Goal: Information Seeking & Learning: Learn about a topic

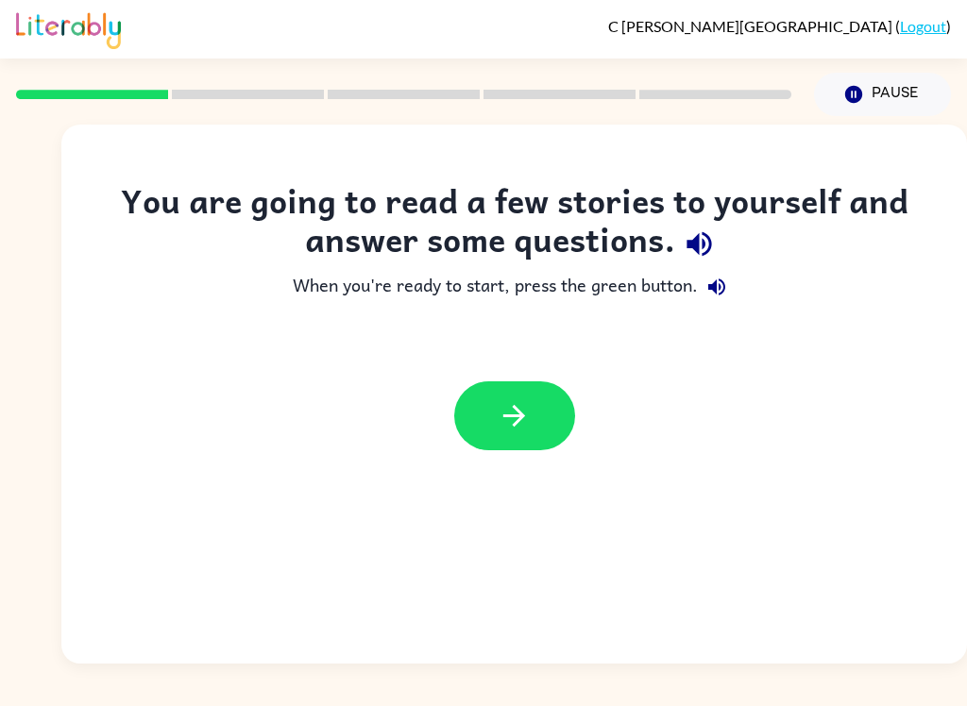
click at [540, 407] on button "button" at bounding box center [514, 415] width 121 height 69
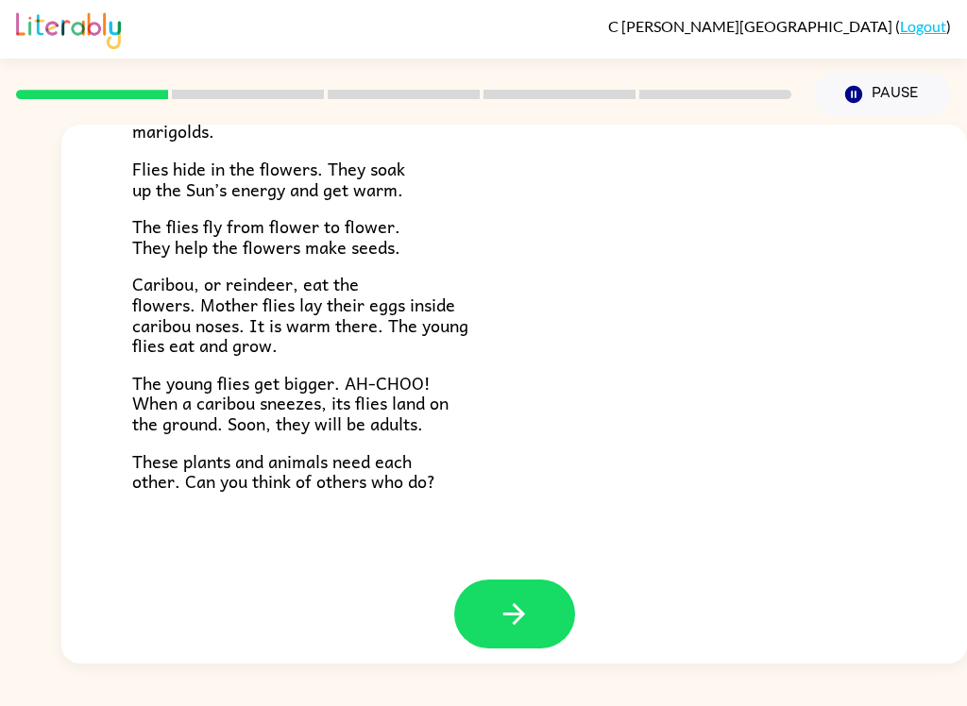
scroll to position [375, 0]
click at [504, 599] on icon "button" at bounding box center [514, 615] width 33 height 33
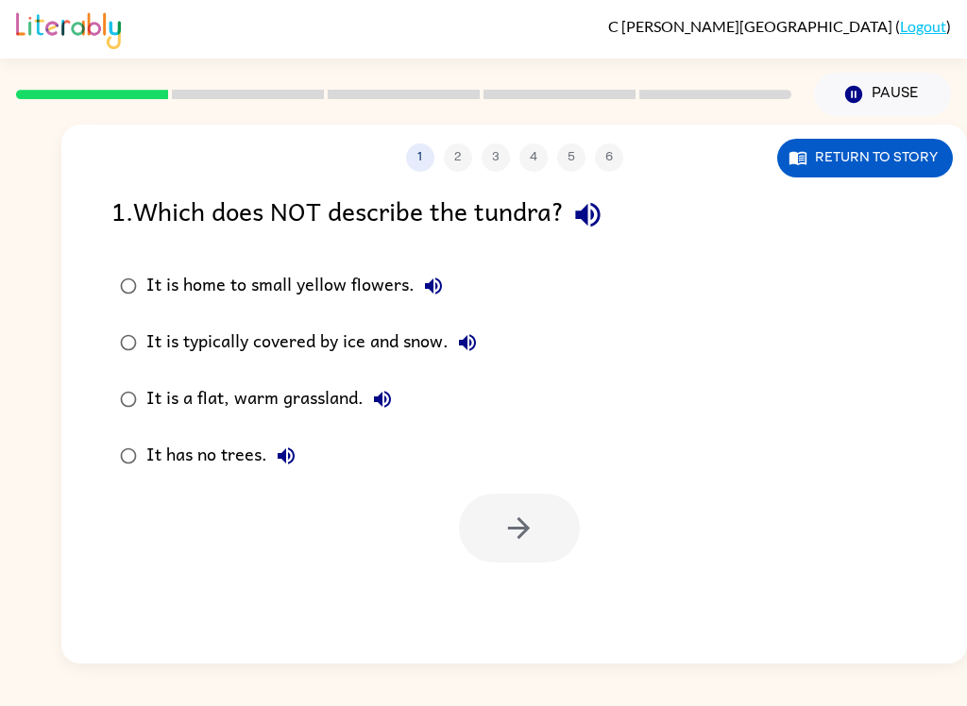
scroll to position [0, 0]
click at [194, 393] on div "It is a flat, warm grassland." at bounding box center [273, 400] width 255 height 38
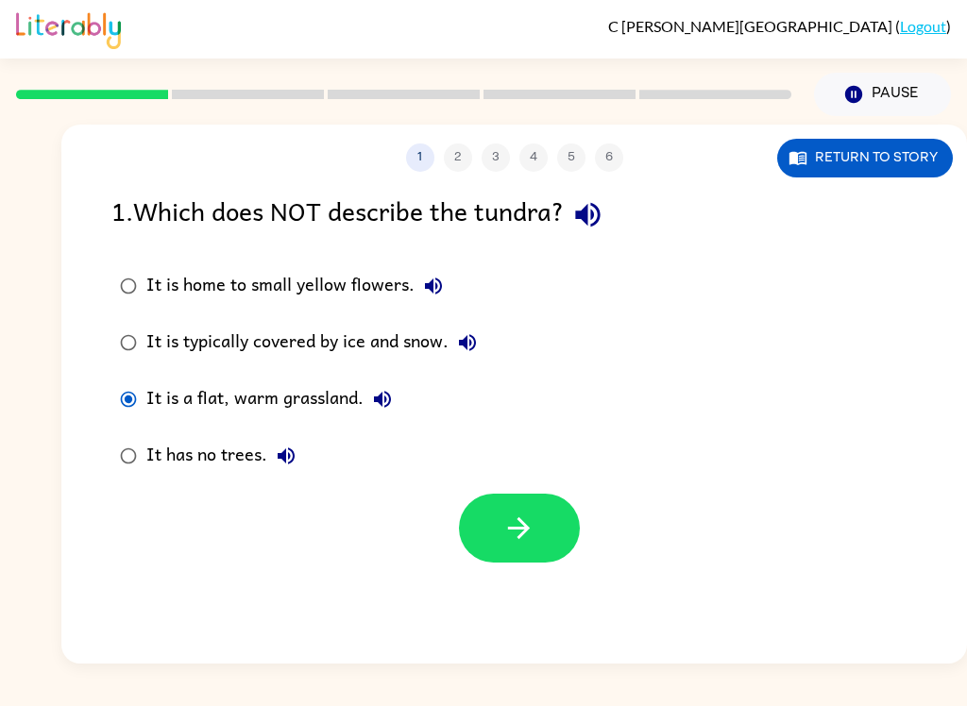
click at [567, 525] on button "button" at bounding box center [519, 528] width 121 height 69
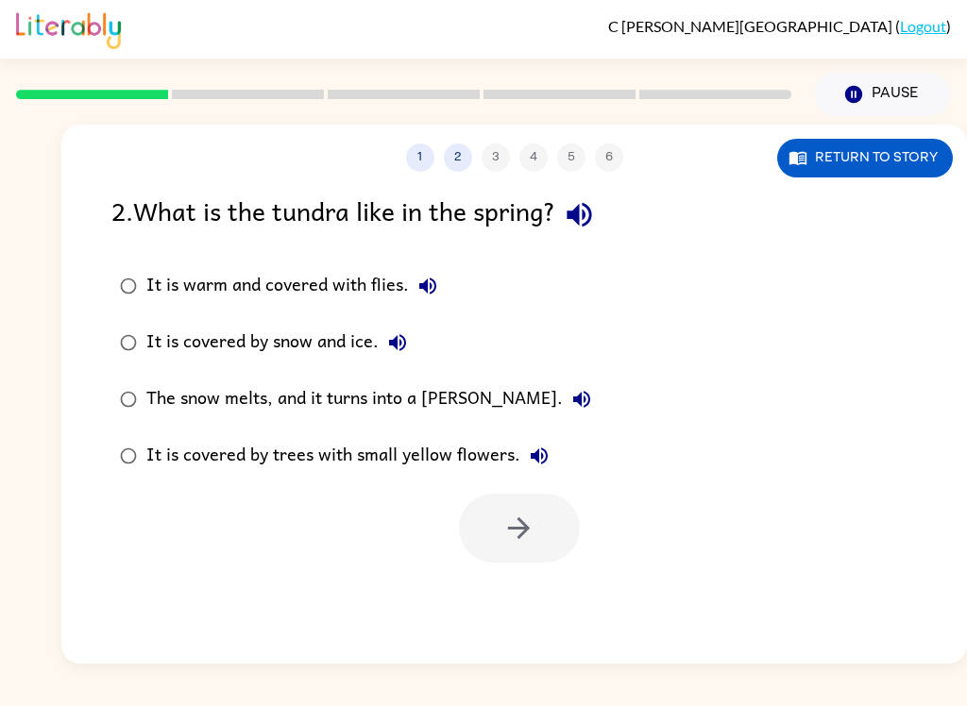
click at [238, 465] on div "It is covered by trees with small yellow flowers." at bounding box center [352, 456] width 412 height 38
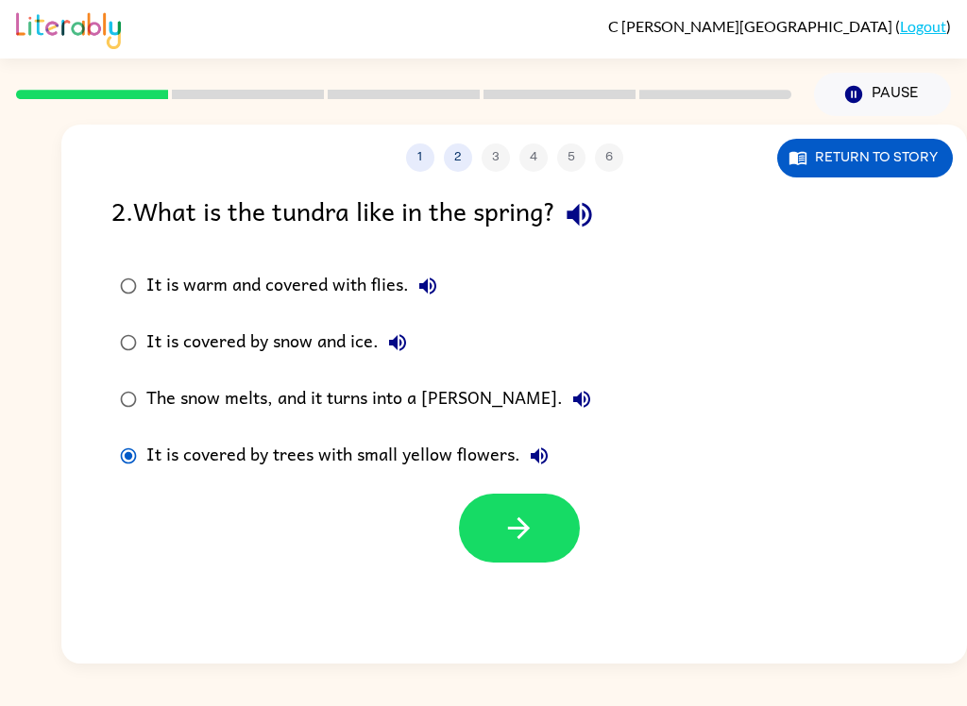
click at [530, 532] on icon "button" at bounding box center [518, 528] width 33 height 33
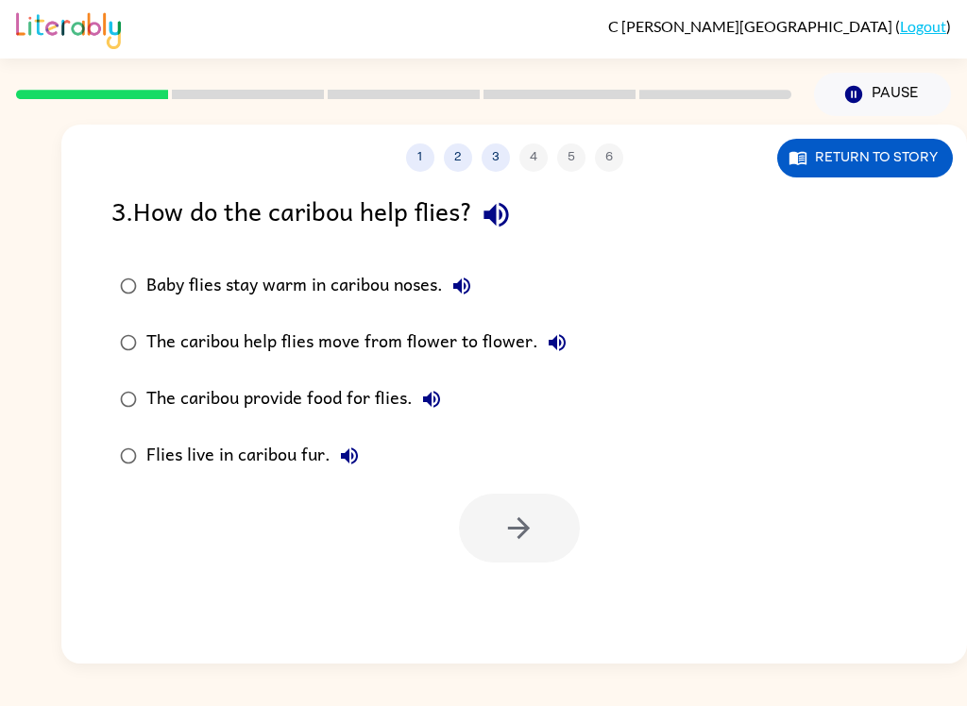
click at [363, 273] on div "Baby flies stay warm in caribou noses." at bounding box center [313, 286] width 334 height 38
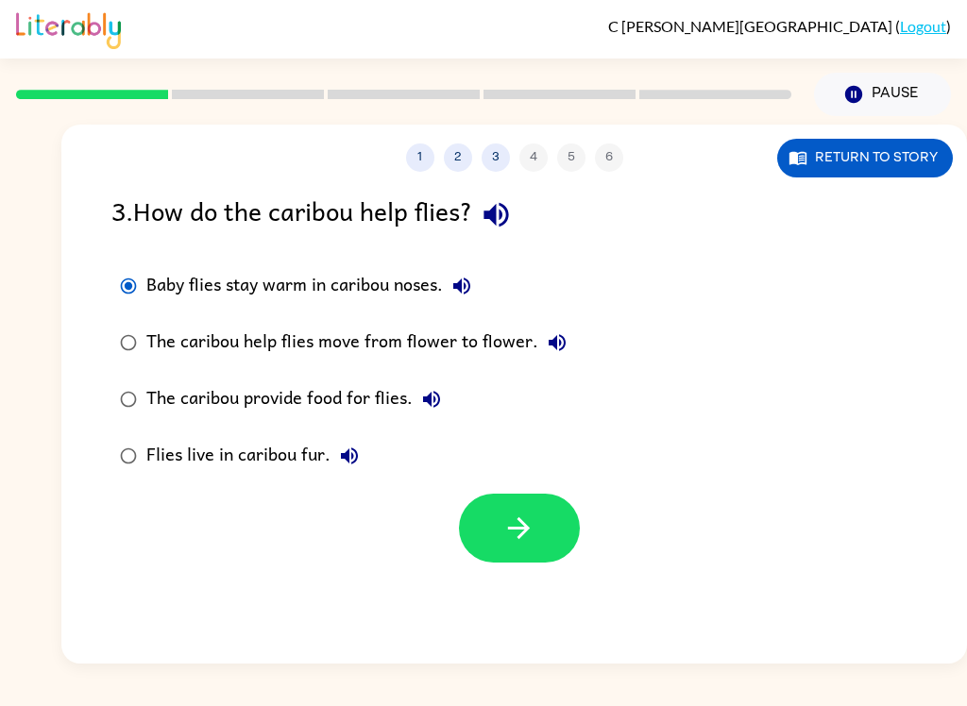
click at [500, 537] on button "button" at bounding box center [519, 528] width 121 height 69
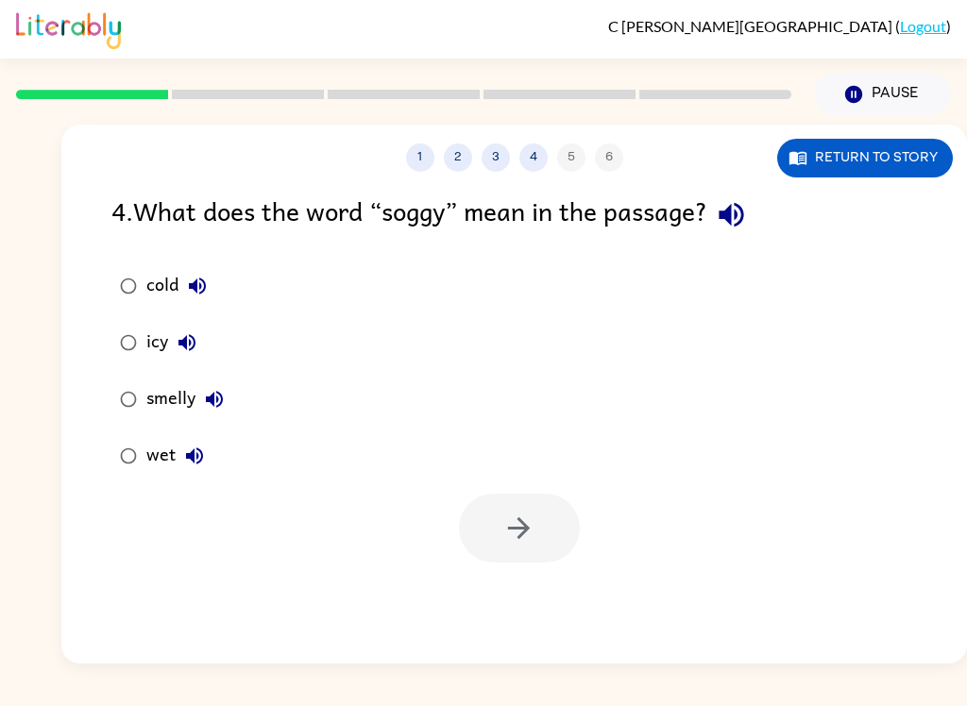
click at [173, 463] on div "wet" at bounding box center [179, 456] width 67 height 38
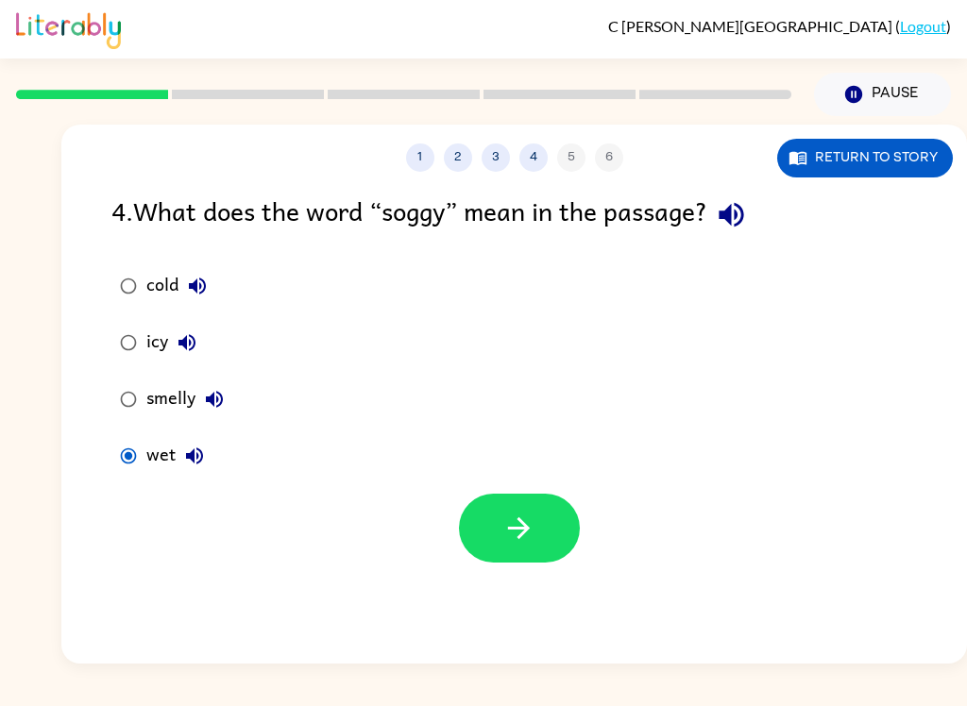
click at [517, 542] on icon "button" at bounding box center [518, 528] width 33 height 33
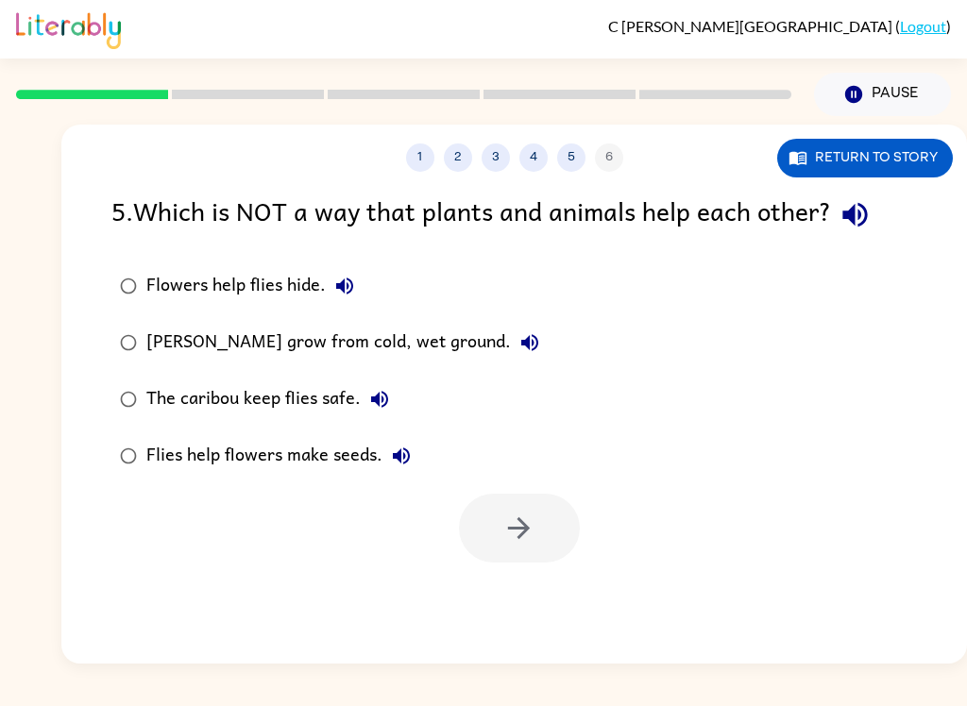
click at [466, 347] on div "[PERSON_NAME] grow from cold, wet ground." at bounding box center [347, 343] width 402 height 38
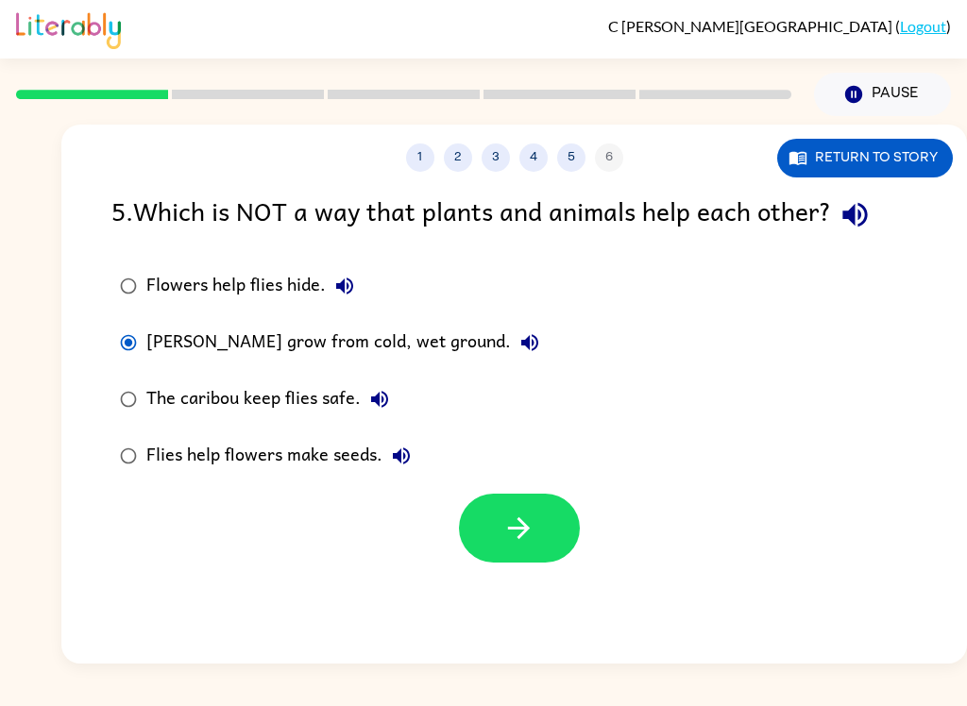
click at [505, 533] on icon "button" at bounding box center [518, 528] width 33 height 33
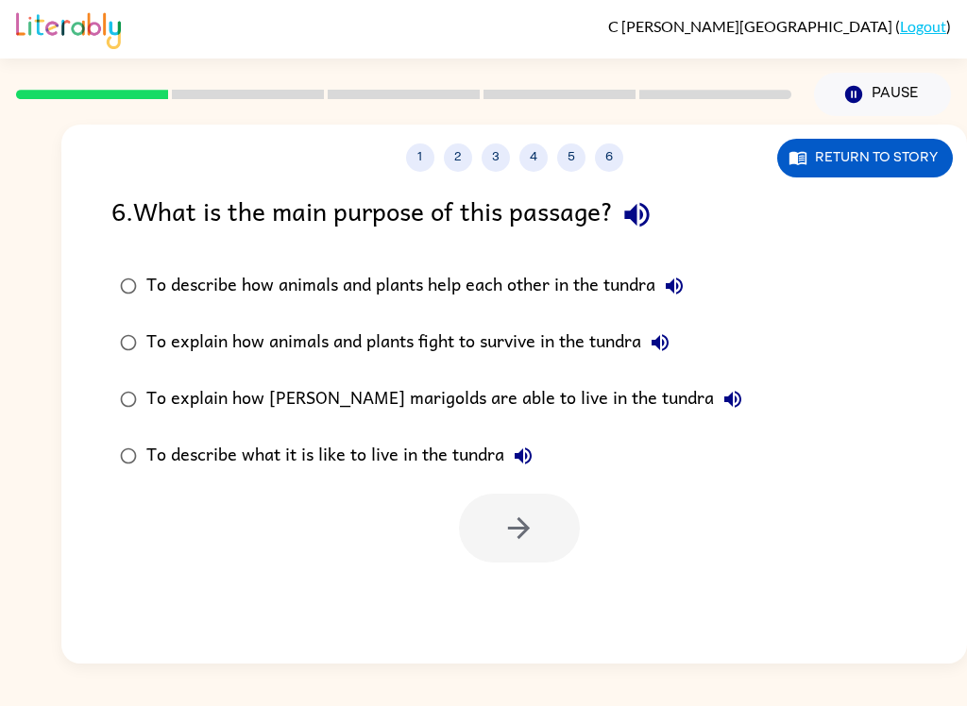
click at [445, 462] on div "To describe what it is like to live in the tundra" at bounding box center [344, 456] width 396 height 38
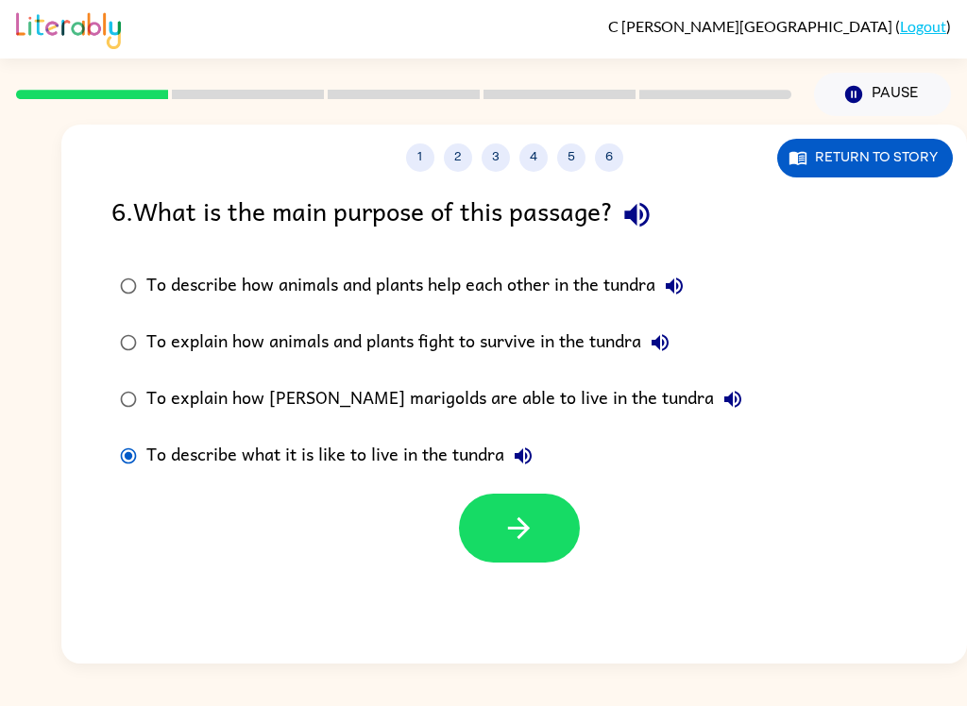
click at [534, 534] on icon "button" at bounding box center [518, 528] width 33 height 33
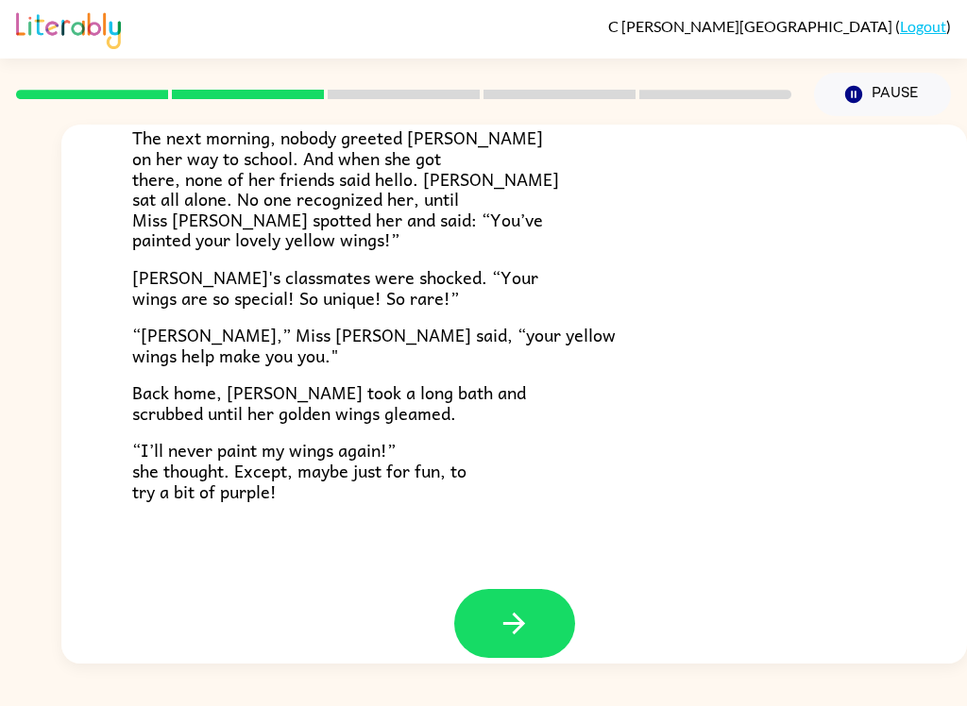
scroll to position [507, 0]
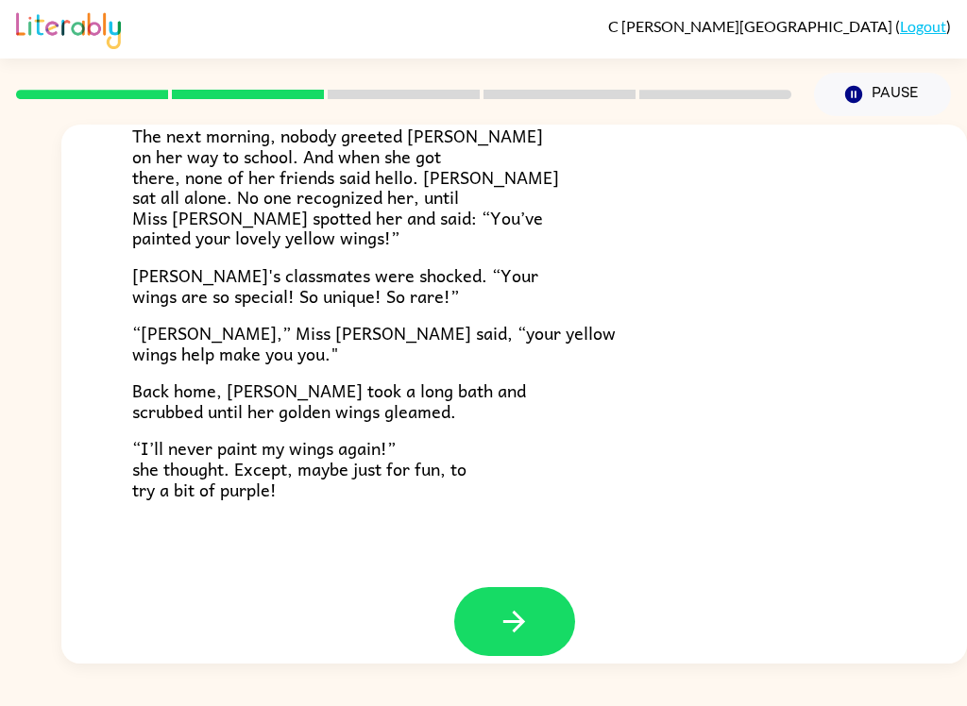
click at [507, 611] on icon "button" at bounding box center [514, 622] width 22 height 22
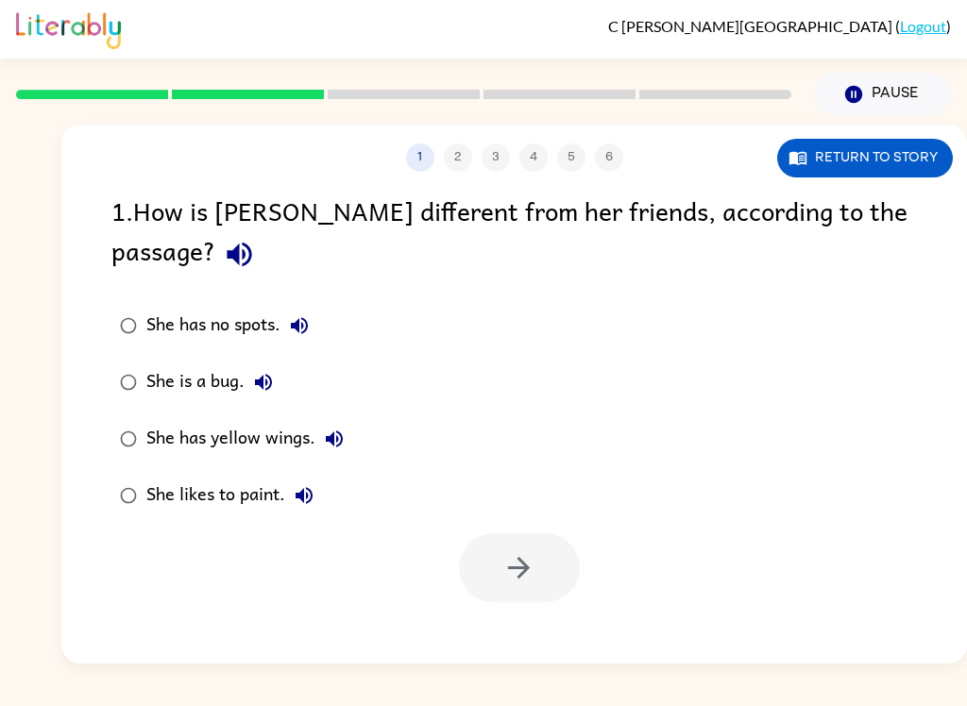
scroll to position [0, 0]
click at [285, 420] on div "She has yellow wings." at bounding box center [249, 439] width 207 height 38
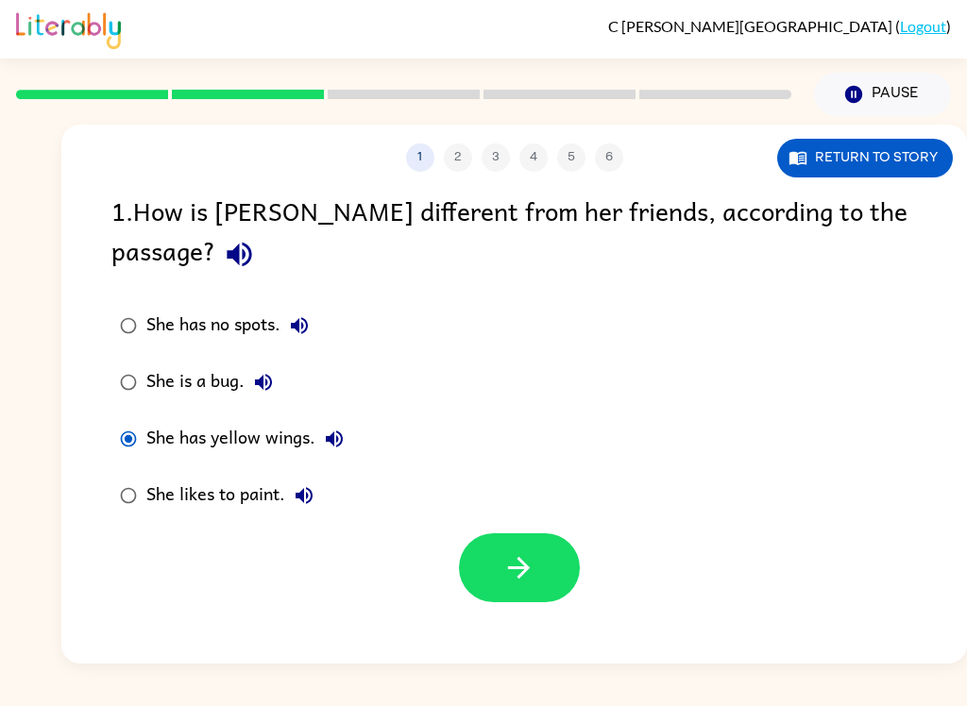
click at [496, 534] on button "button" at bounding box center [519, 568] width 121 height 69
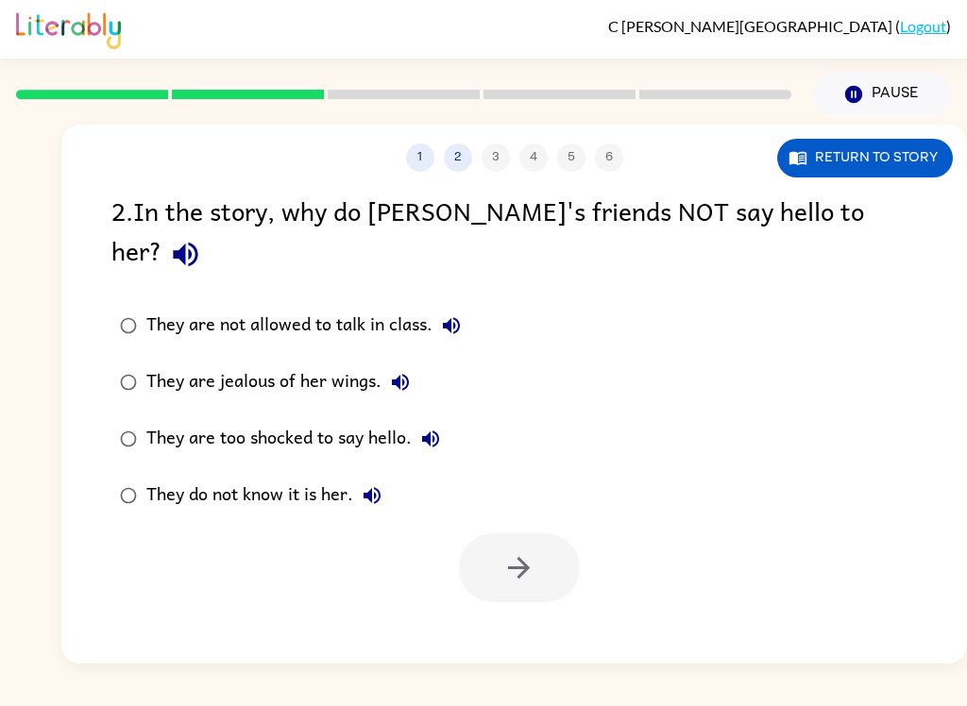
click at [229, 477] on div "They do not know it is her." at bounding box center [268, 496] width 245 height 38
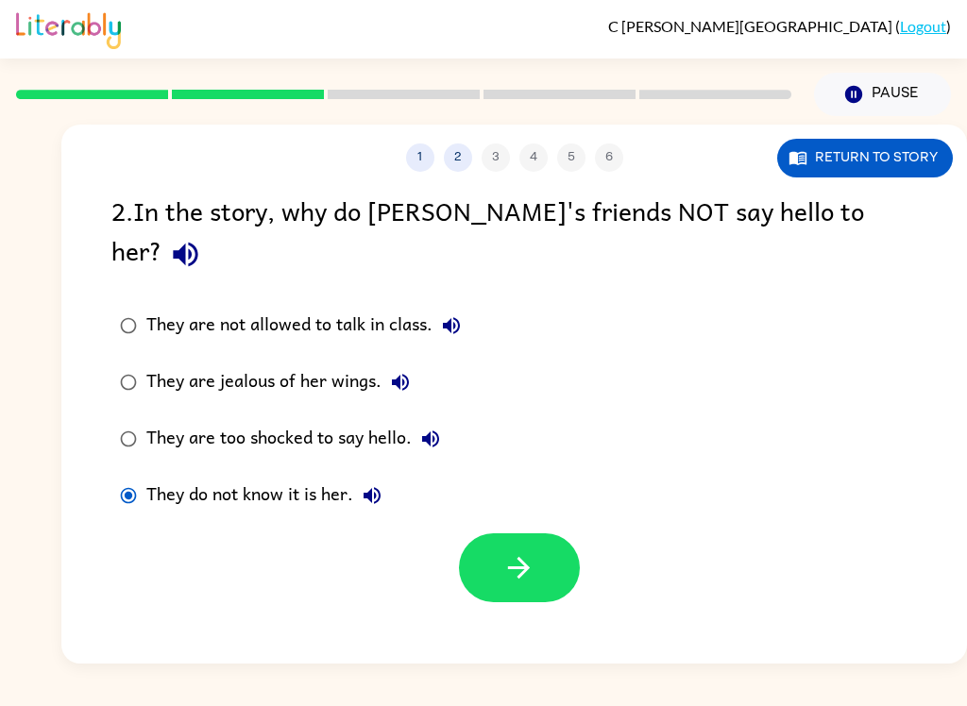
click at [500, 544] on button "button" at bounding box center [519, 568] width 121 height 69
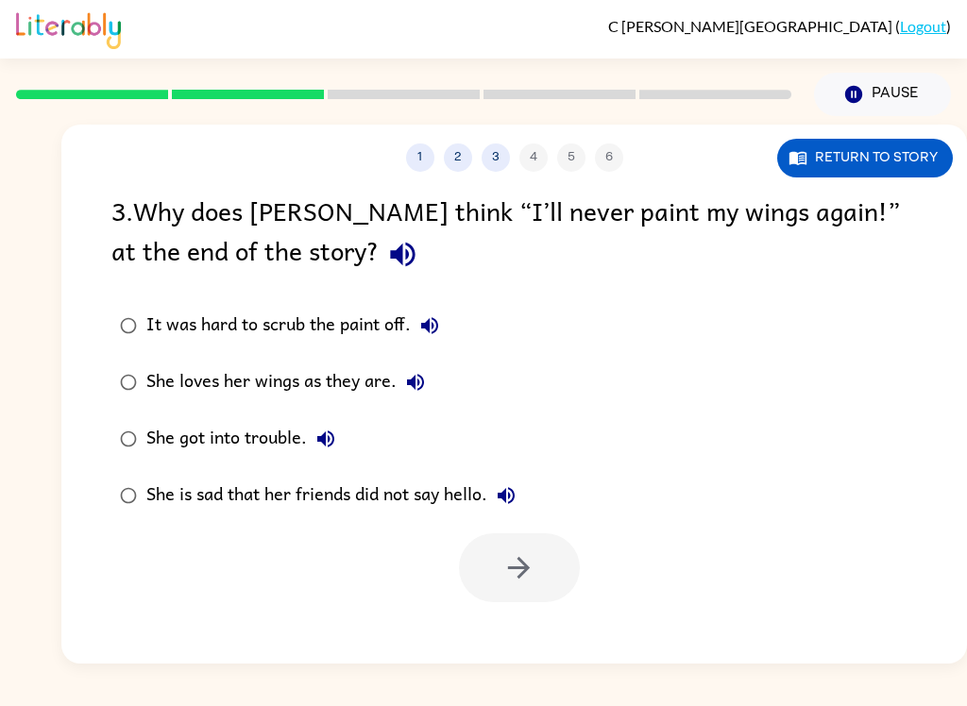
click at [313, 358] on label "She loves her wings as they are." at bounding box center [317, 382] width 433 height 57
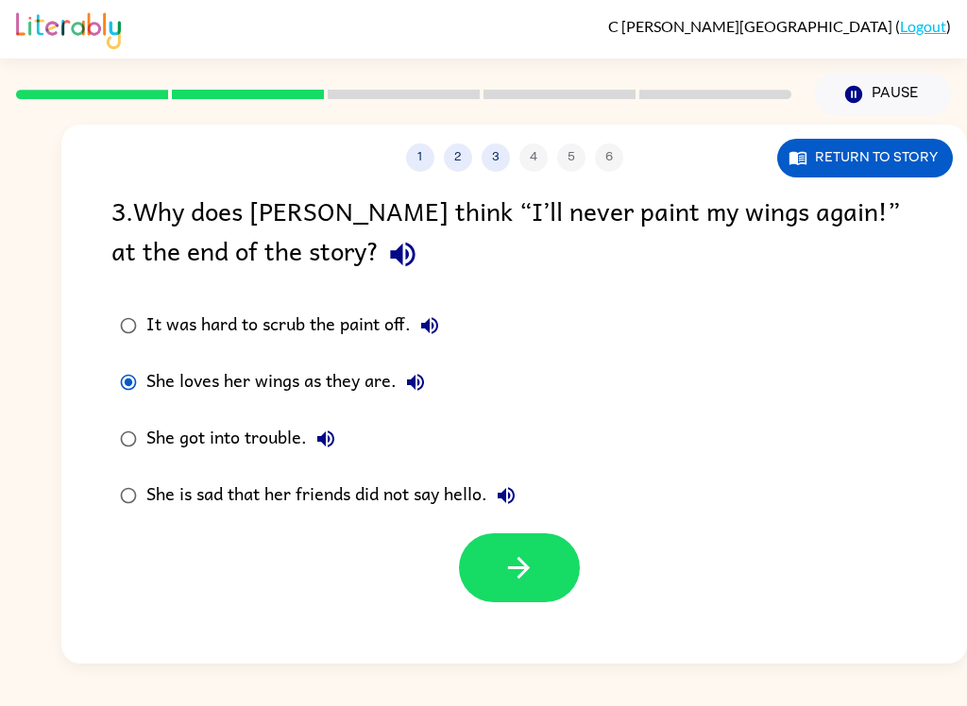
click at [528, 577] on icon "button" at bounding box center [518, 567] width 33 height 33
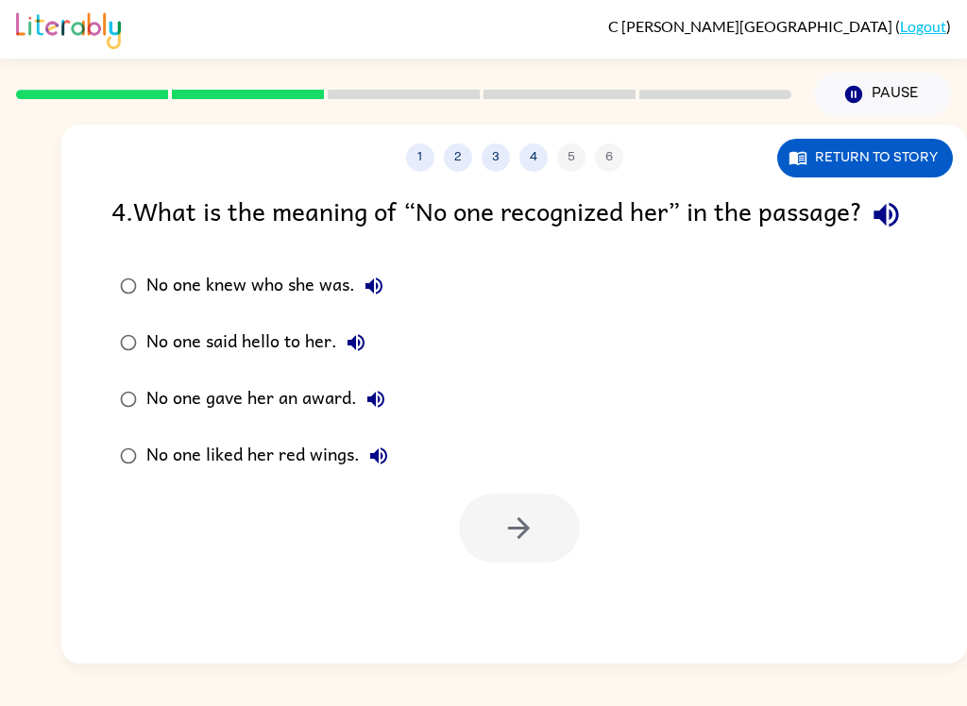
click at [321, 305] on div "No one knew who she was." at bounding box center [269, 286] width 246 height 38
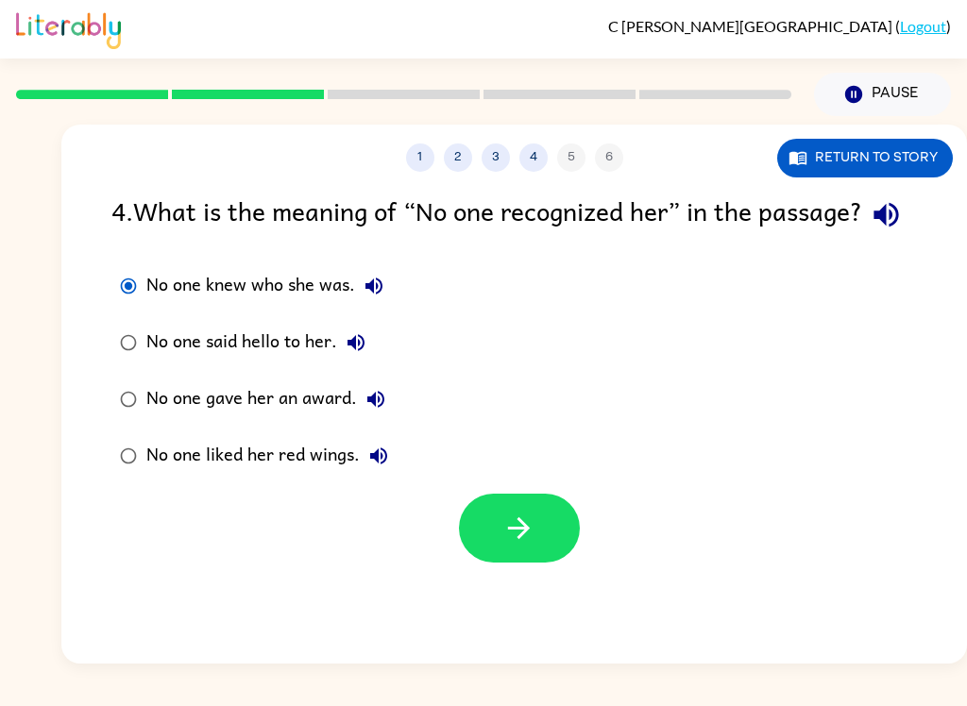
click at [523, 545] on icon "button" at bounding box center [518, 528] width 33 height 33
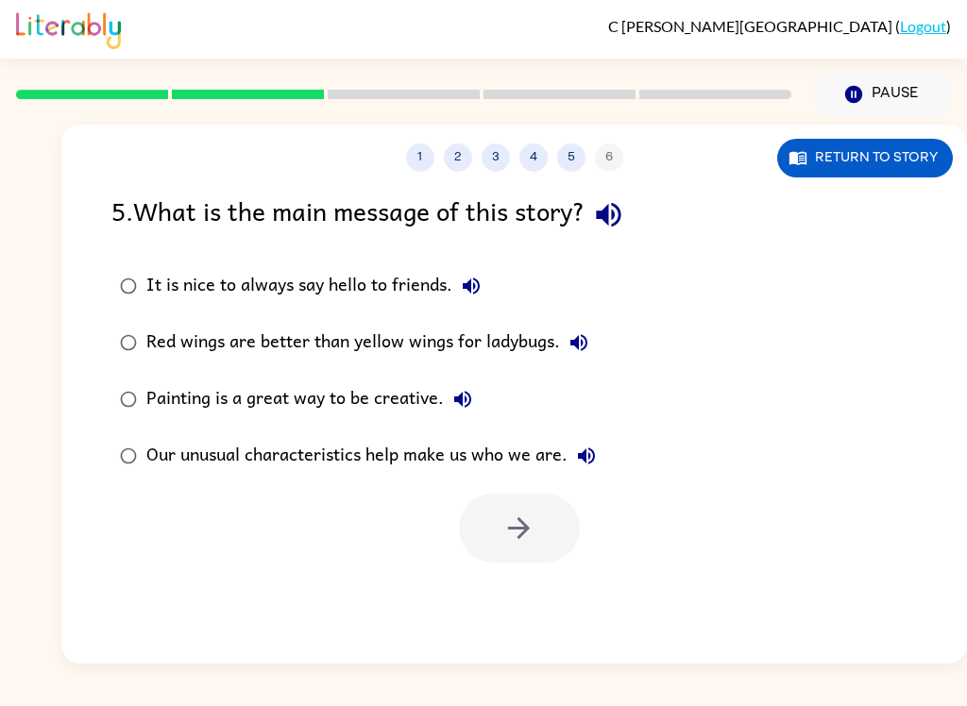
click at [390, 444] on div "Our unusual characteristics help make us who we are." at bounding box center [375, 456] width 459 height 38
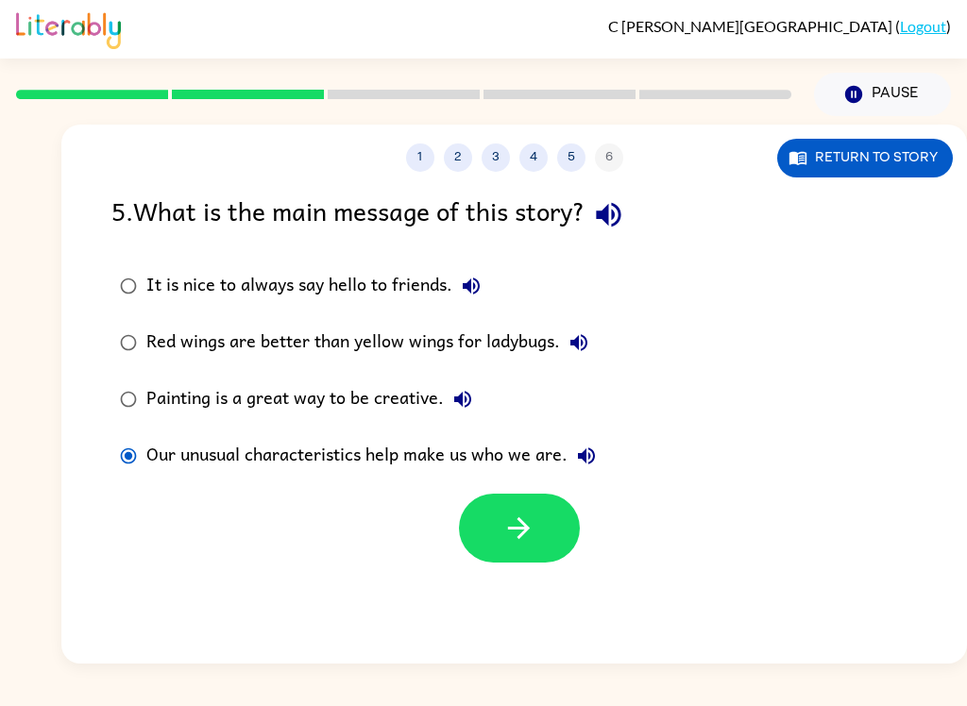
click at [522, 518] on icon "button" at bounding box center [518, 528] width 33 height 33
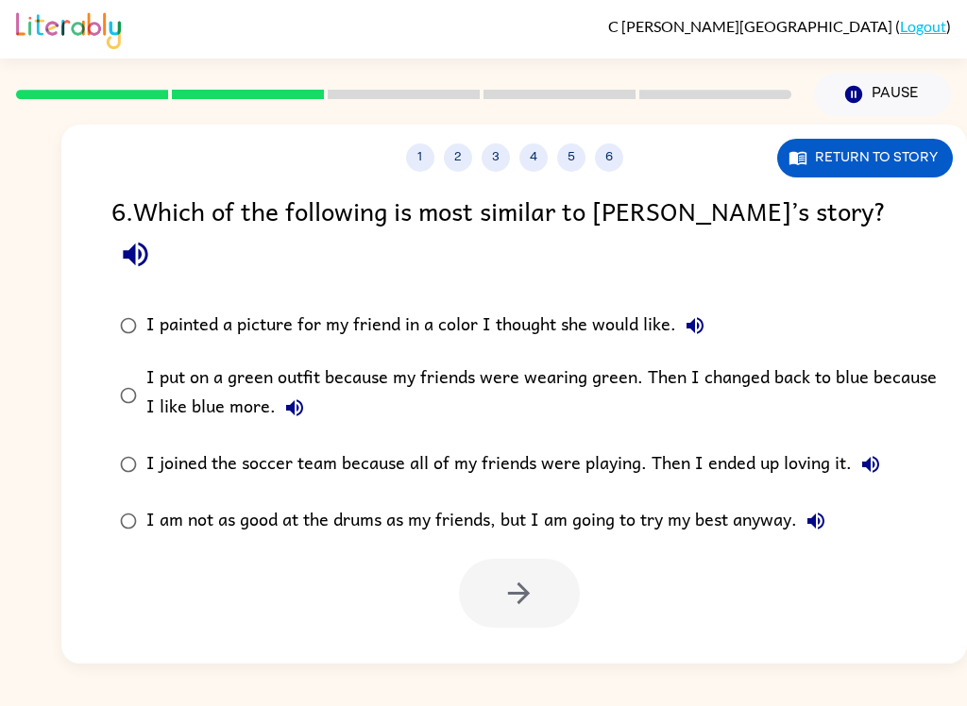
click at [398, 364] on div "I put on a green outfit because my friends were wearing green. Then I changed b…" at bounding box center [544, 395] width 796 height 63
click at [517, 577] on icon "button" at bounding box center [518, 593] width 33 height 33
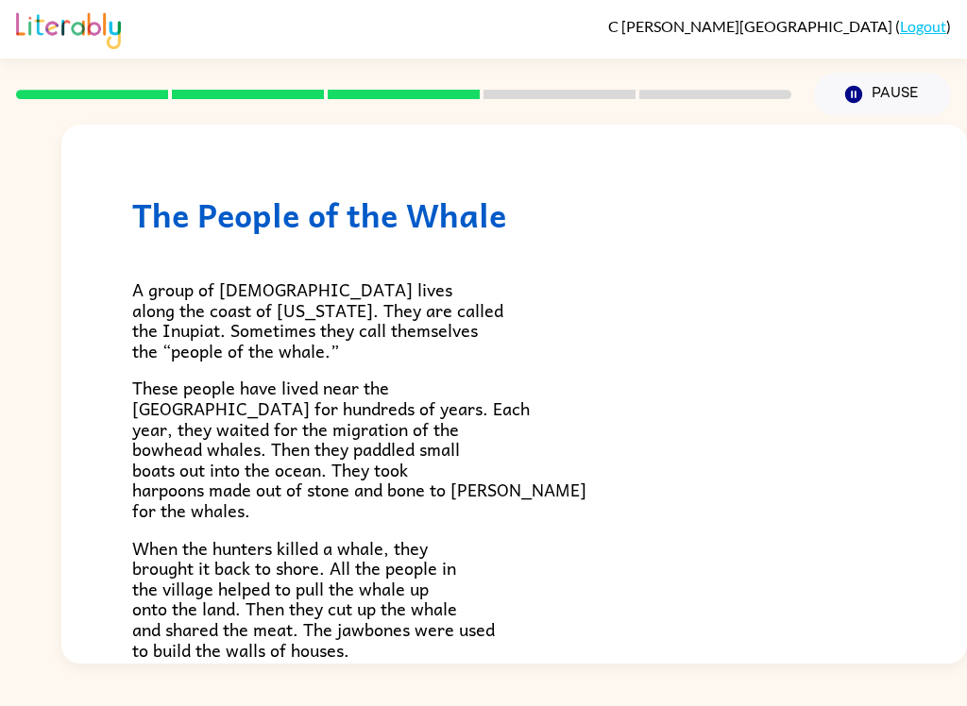
click at [588, 593] on p "When the hunters killed a whale, they brought it back to shore. All the people …" at bounding box center [514, 599] width 764 height 123
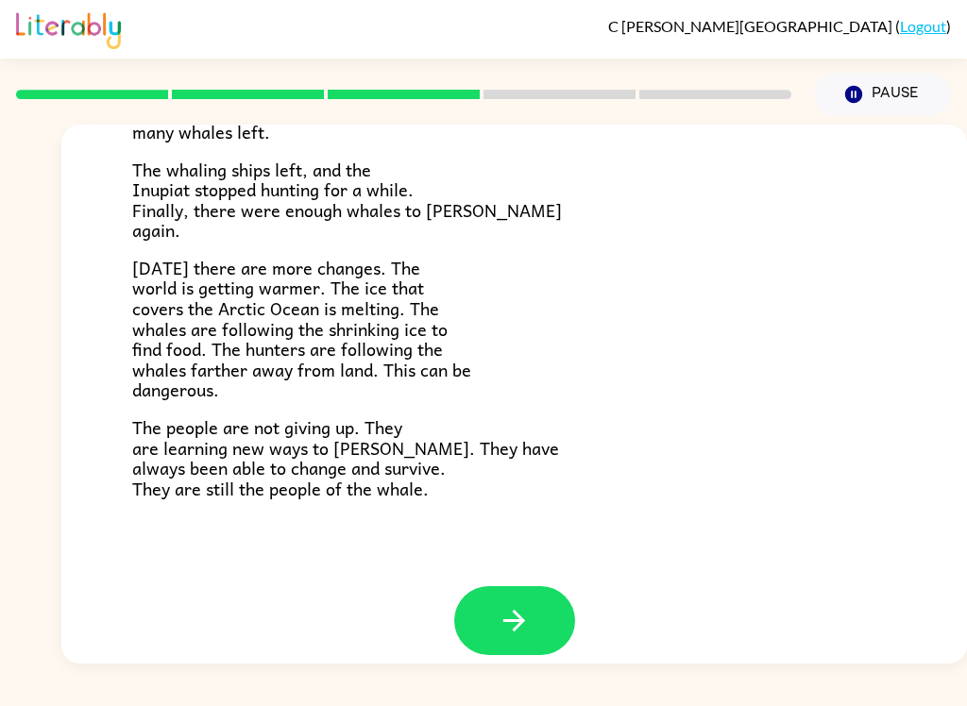
scroll to position [616, 0]
click at [522, 605] on icon "button" at bounding box center [514, 621] width 33 height 33
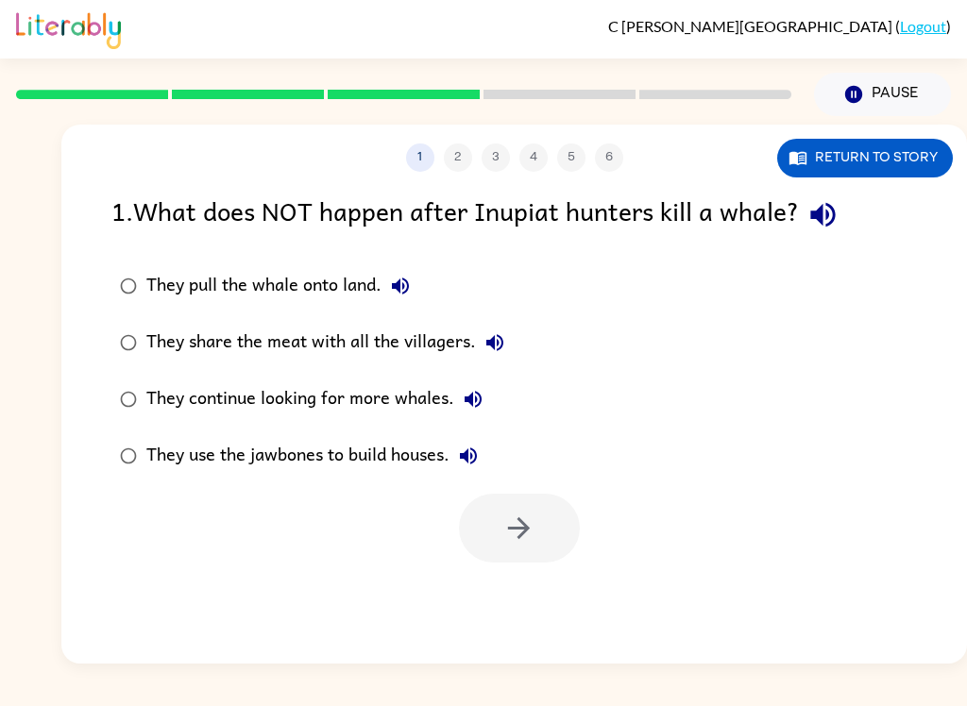
scroll to position [0, 0]
click at [211, 384] on div "They continue looking for more whales." at bounding box center [319, 400] width 346 height 38
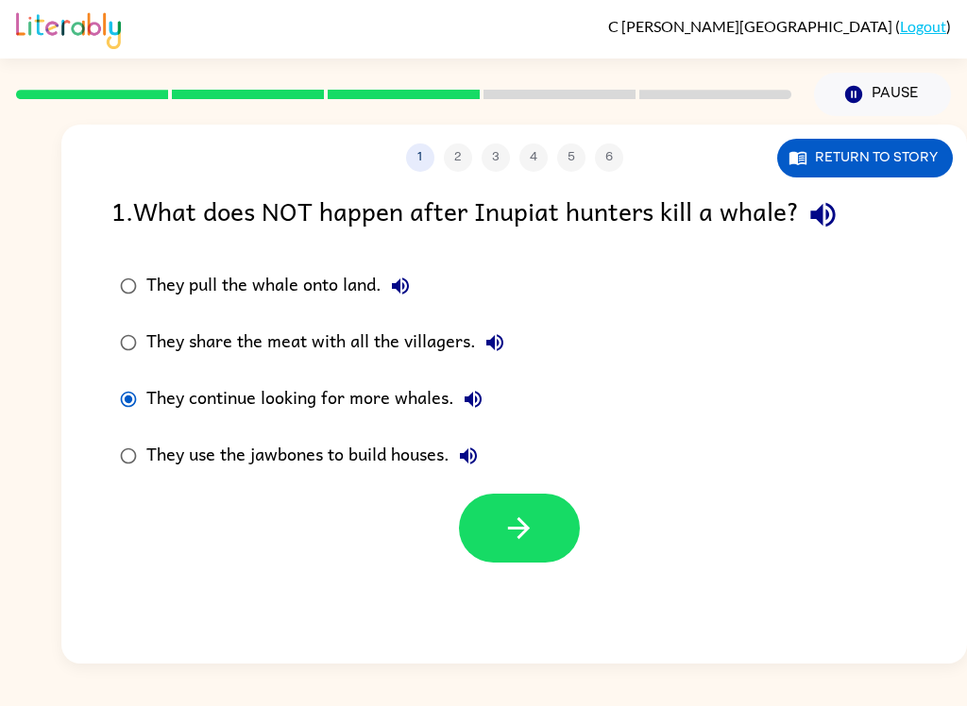
click at [496, 536] on button "button" at bounding box center [519, 528] width 121 height 69
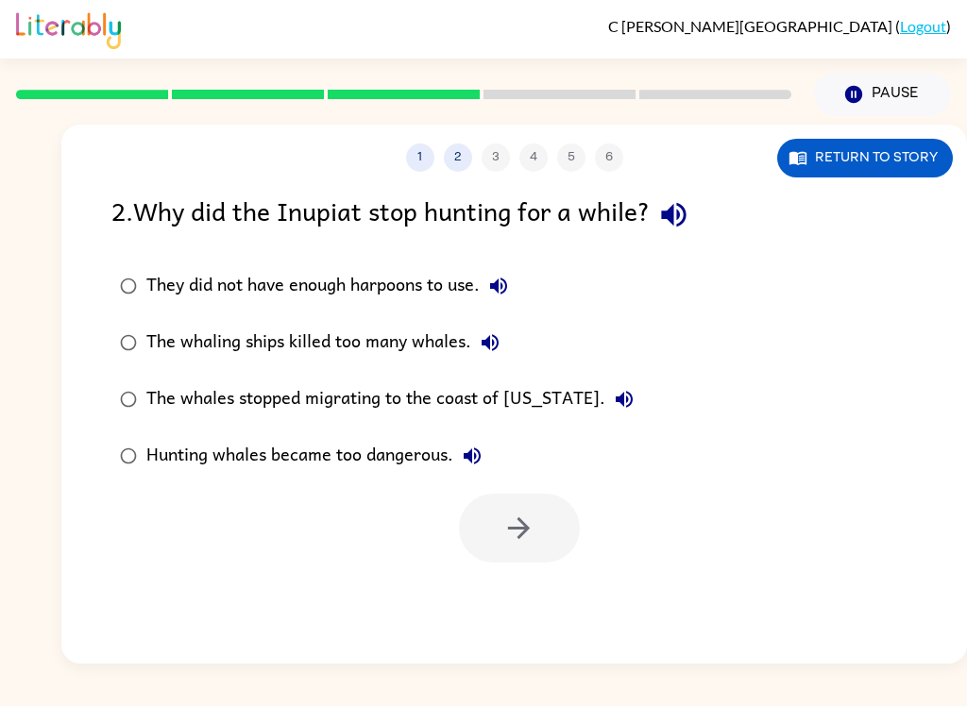
click at [374, 335] on div "The whaling ships killed too many whales." at bounding box center [327, 343] width 363 height 38
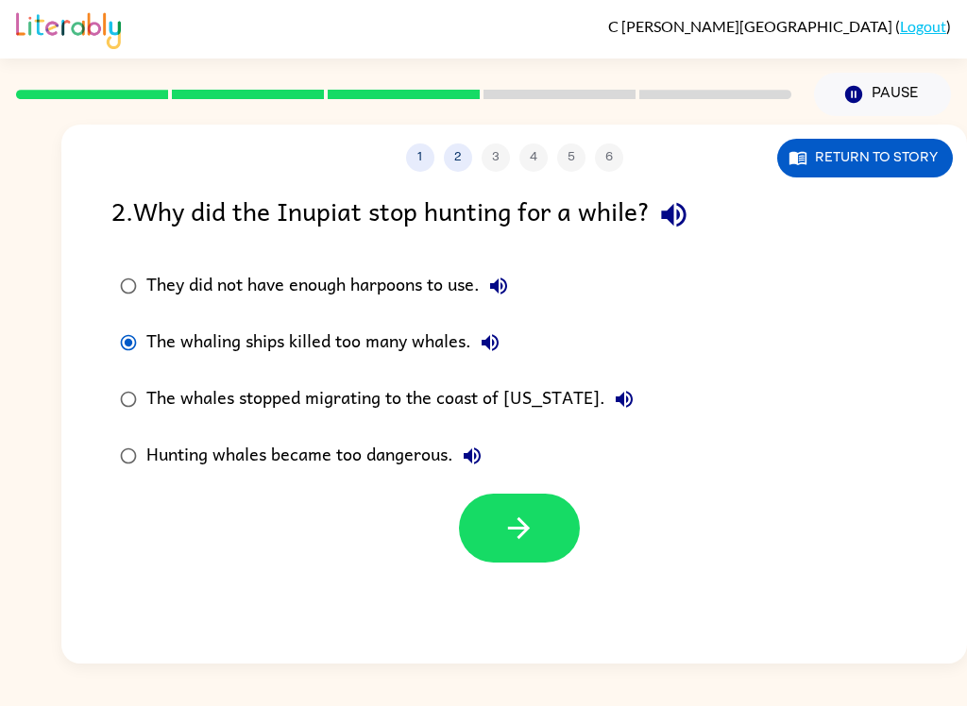
click at [519, 512] on button "button" at bounding box center [519, 528] width 121 height 69
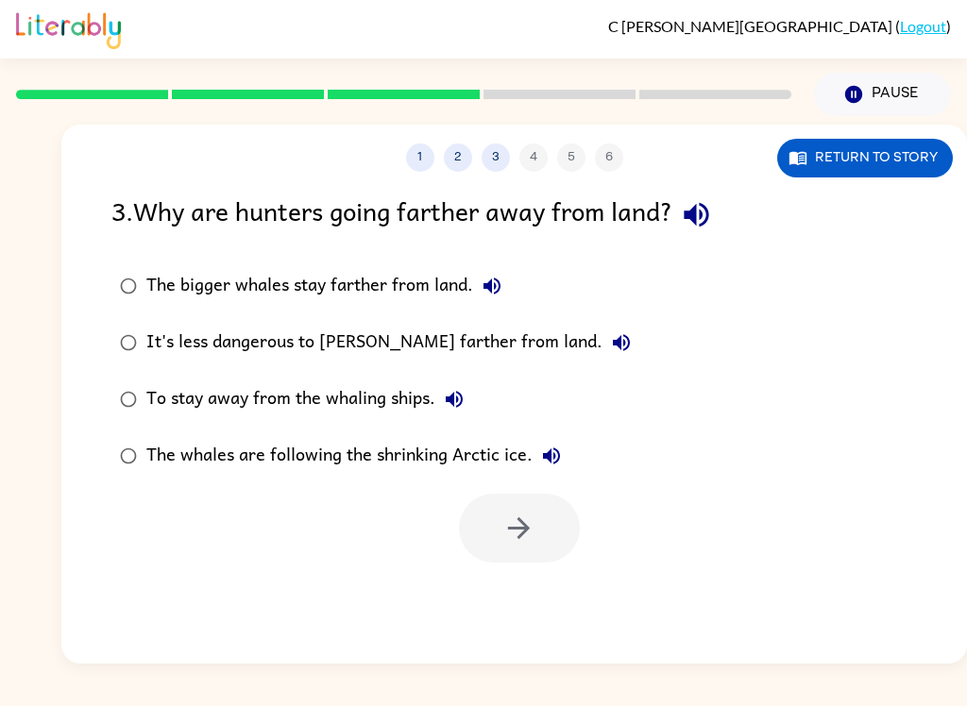
click at [364, 456] on div "The whales are following the shrinking Arctic ice." at bounding box center [358, 456] width 424 height 38
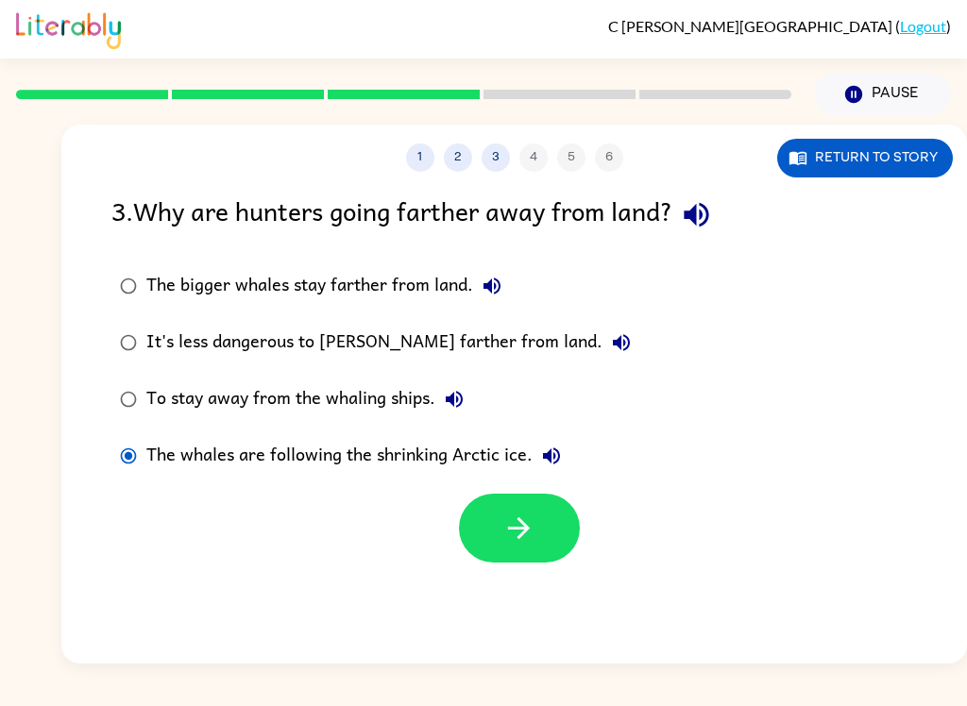
click at [510, 508] on button "button" at bounding box center [519, 528] width 121 height 69
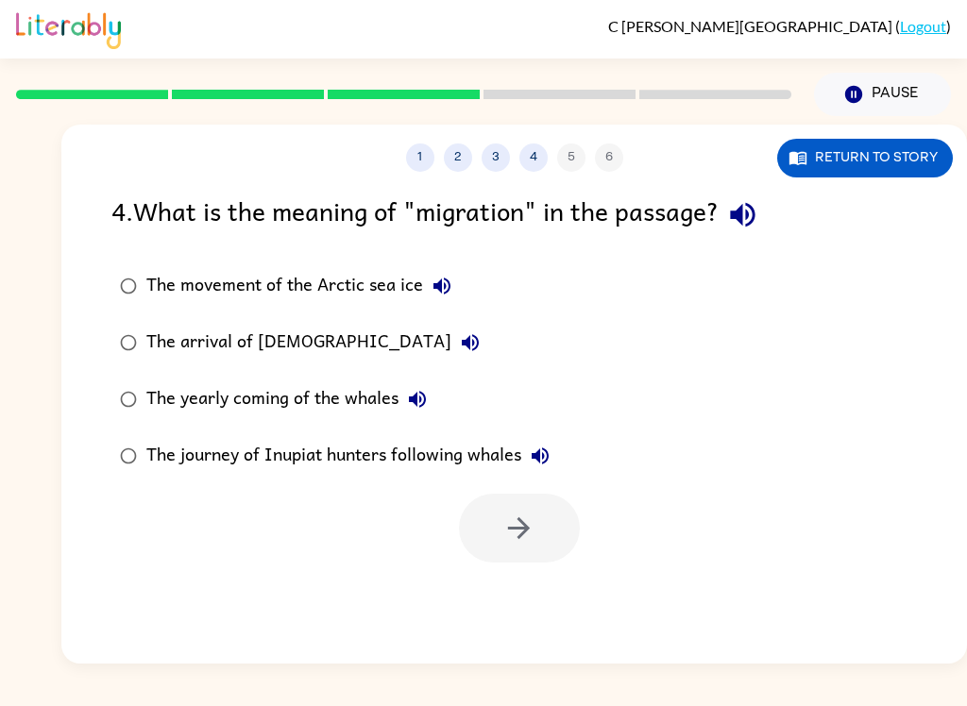
click at [286, 408] on div "The yearly coming of the whales" at bounding box center [291, 400] width 290 height 38
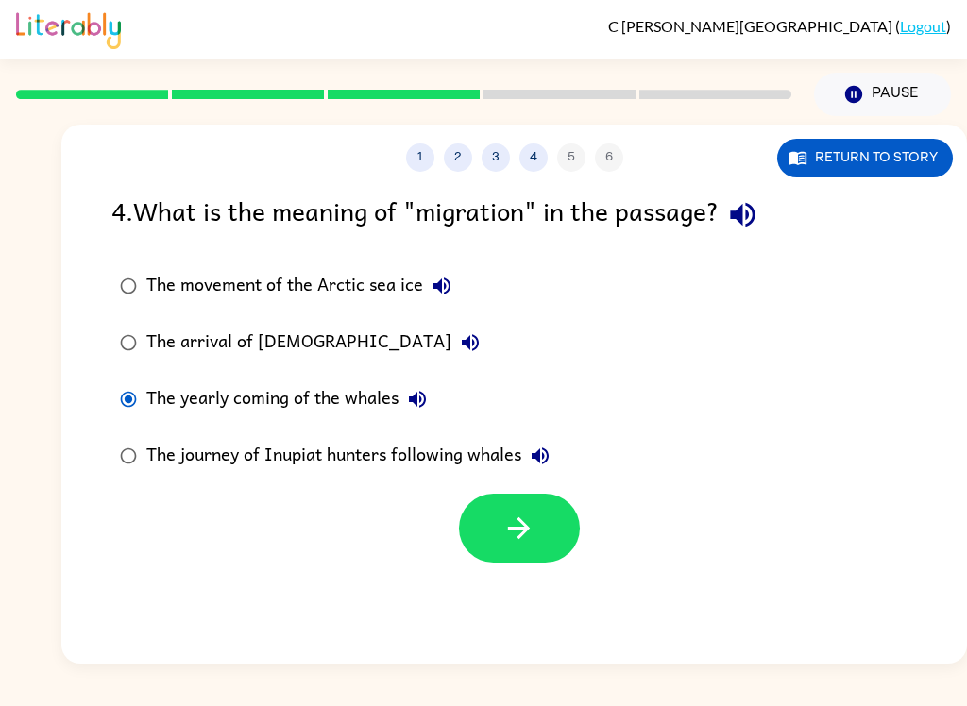
click at [548, 544] on button "button" at bounding box center [519, 528] width 121 height 69
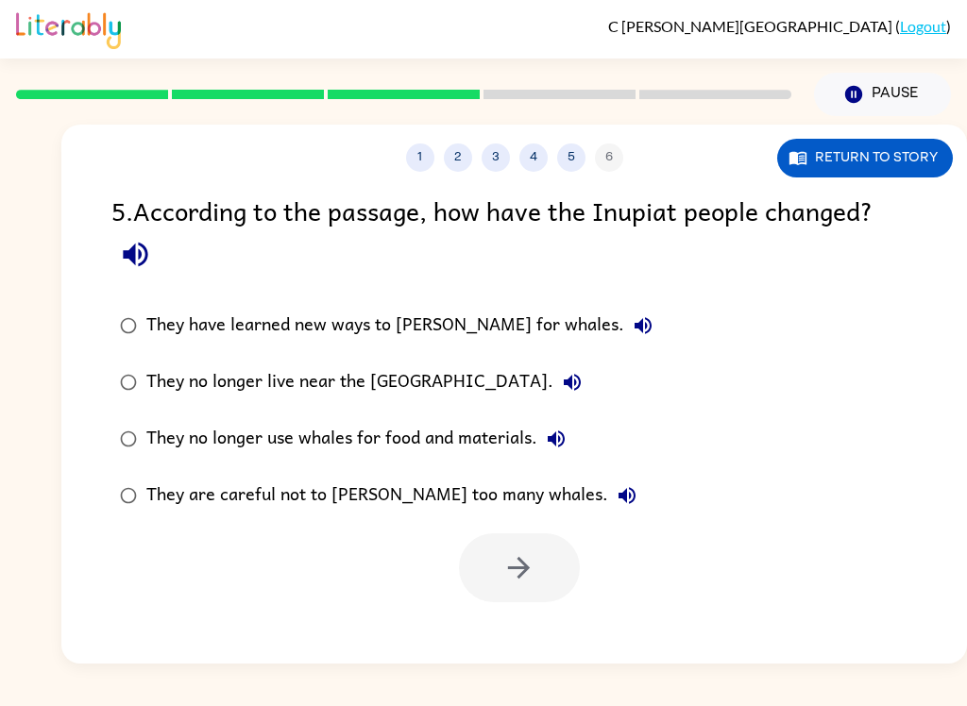
click at [432, 312] on div "They have learned new ways to [PERSON_NAME] for whales." at bounding box center [404, 326] width 516 height 38
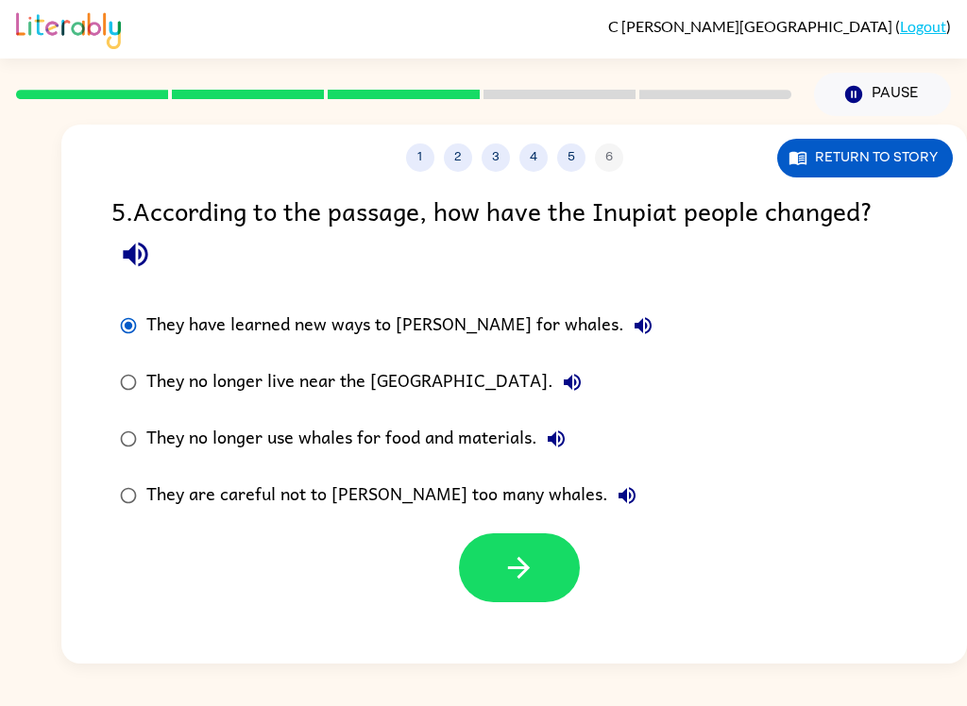
click at [537, 578] on button "button" at bounding box center [519, 568] width 121 height 69
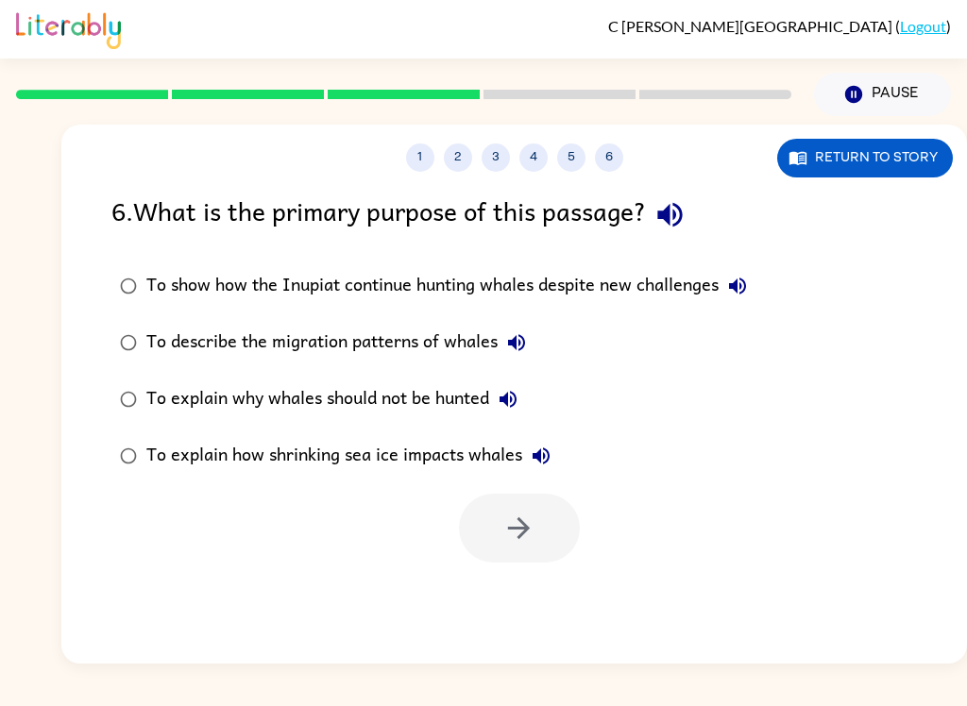
click at [615, 312] on label "To show how the Inupiat continue hunting whales despite new challenges" at bounding box center [433, 286] width 665 height 57
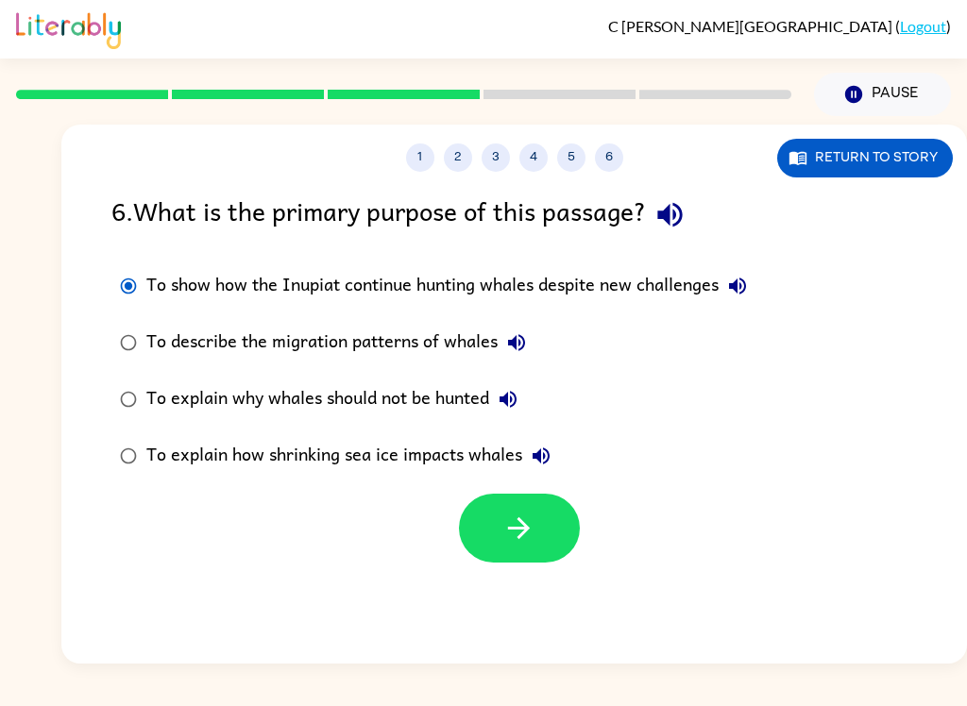
click at [599, 290] on div "To show how the Inupiat continue hunting whales despite new challenges" at bounding box center [451, 286] width 610 height 38
click at [524, 528] on icon "button" at bounding box center [518, 528] width 33 height 33
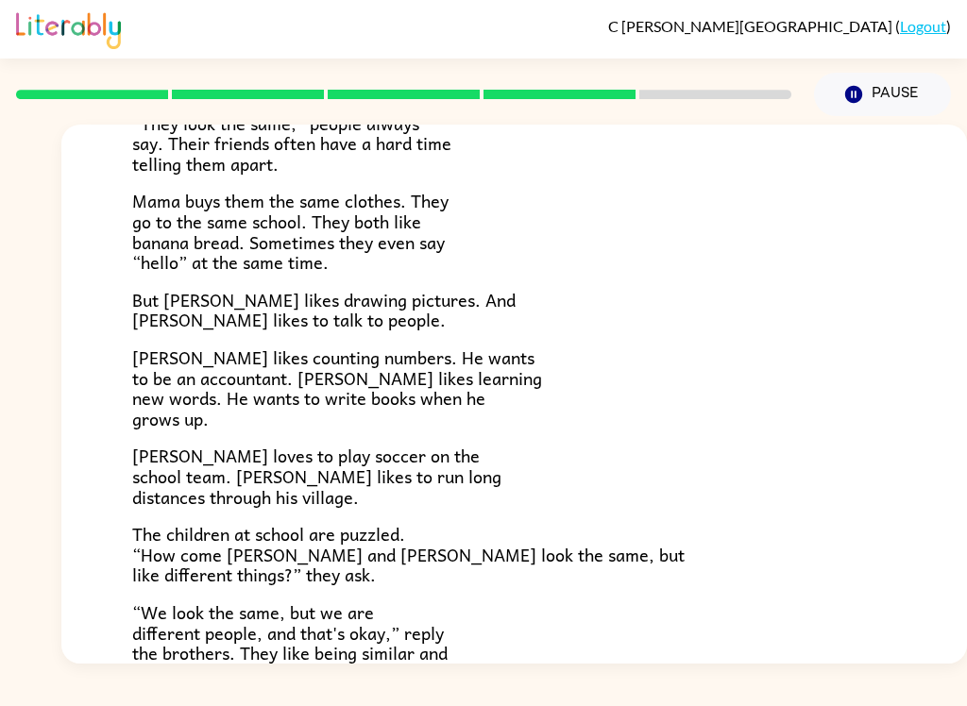
scroll to position [208, 0]
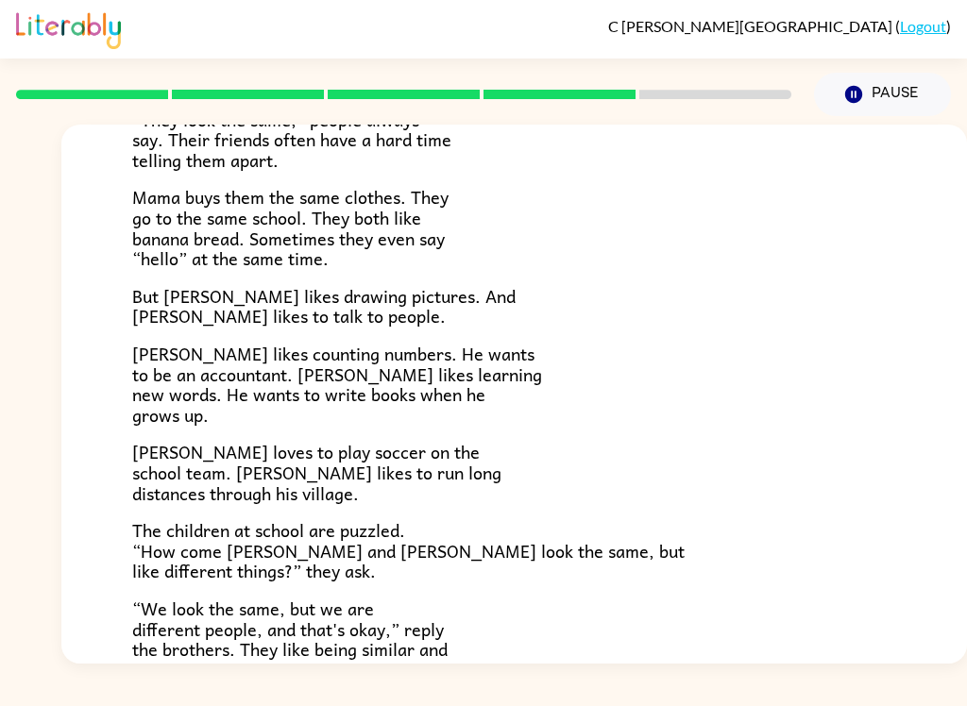
click at [691, 682] on div "C [PERSON_NAME] ( Logout ) Pause Pause [PERSON_NAME] and [PERSON_NAME] and [PER…" at bounding box center [483, 353] width 967 height 706
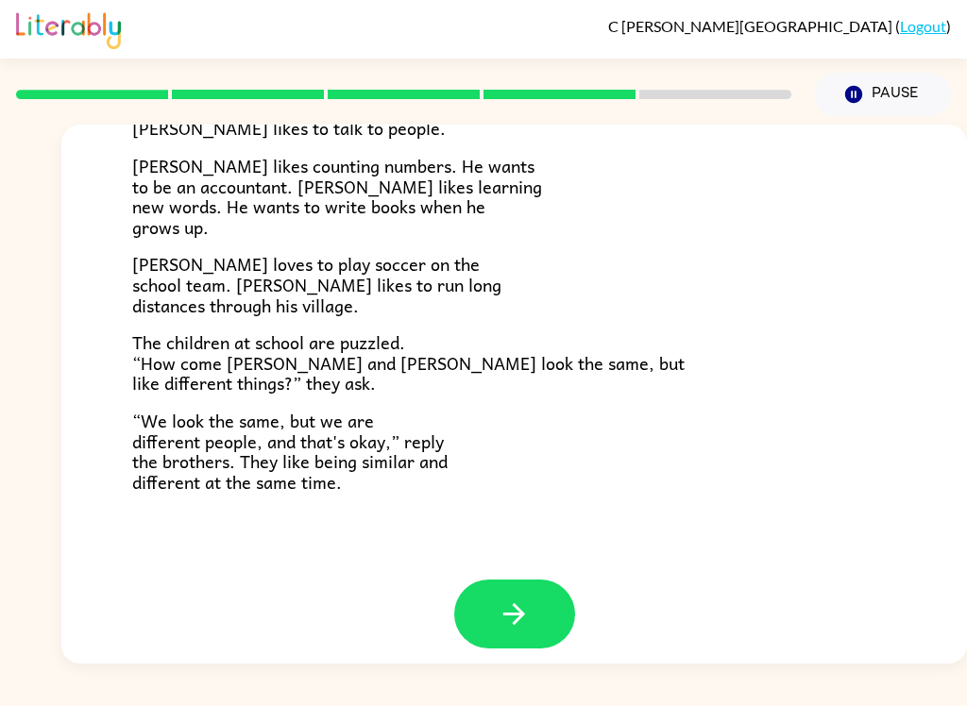
scroll to position [395, 0]
click at [500, 599] on icon "button" at bounding box center [514, 615] width 33 height 33
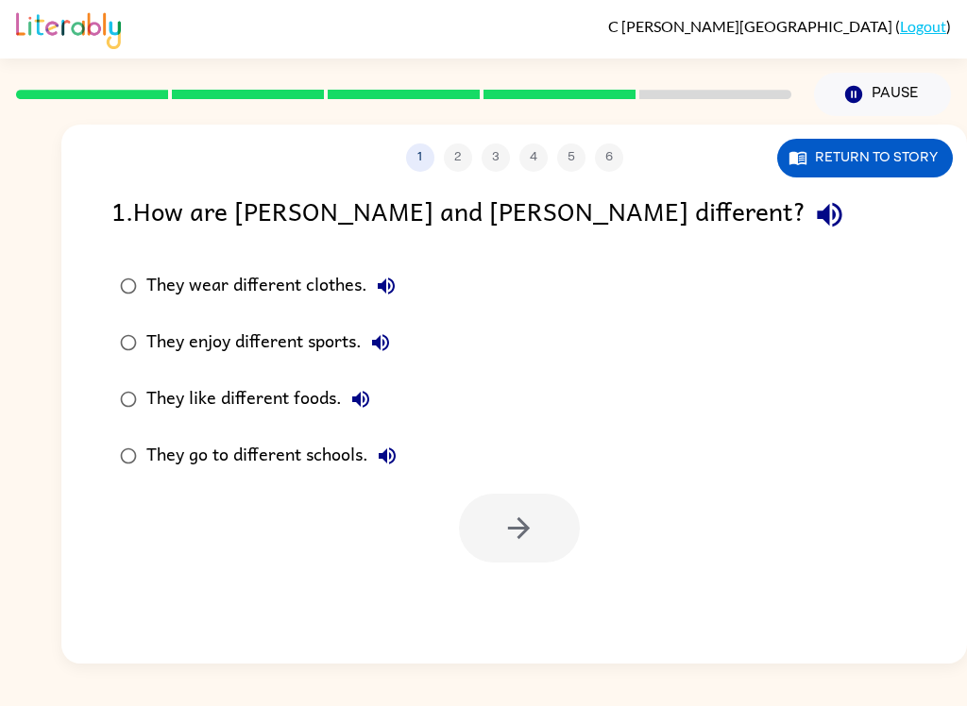
click at [323, 338] on div "They enjoy different sports." at bounding box center [272, 343] width 253 height 38
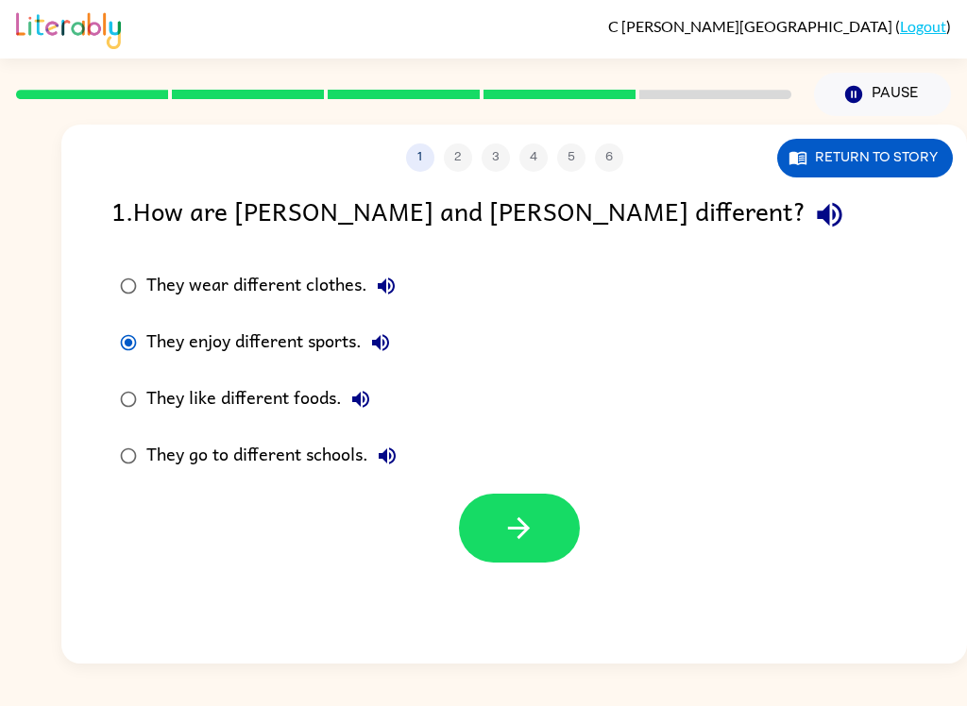
click at [543, 503] on button "button" at bounding box center [519, 528] width 121 height 69
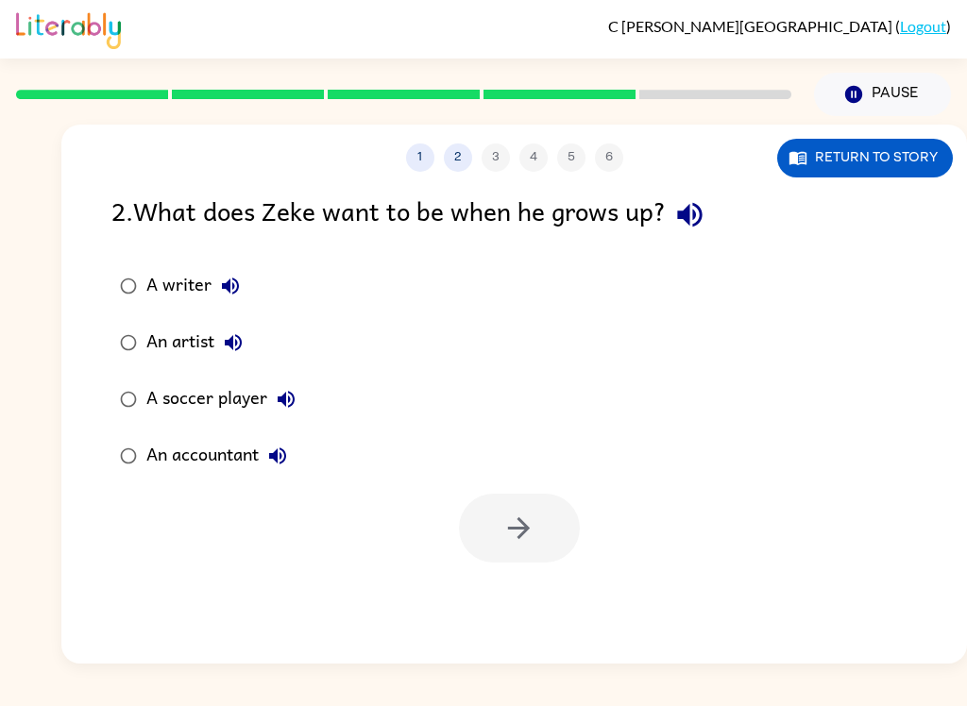
click at [190, 460] on div "An accountant" at bounding box center [221, 456] width 150 height 38
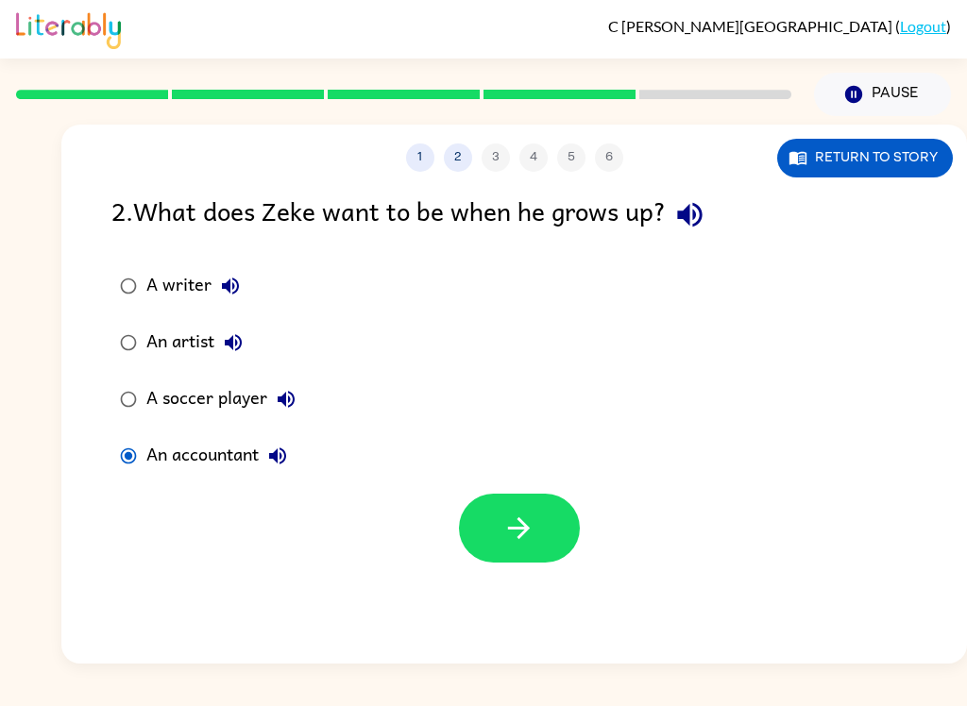
click at [511, 531] on icon "button" at bounding box center [518, 528] width 33 height 33
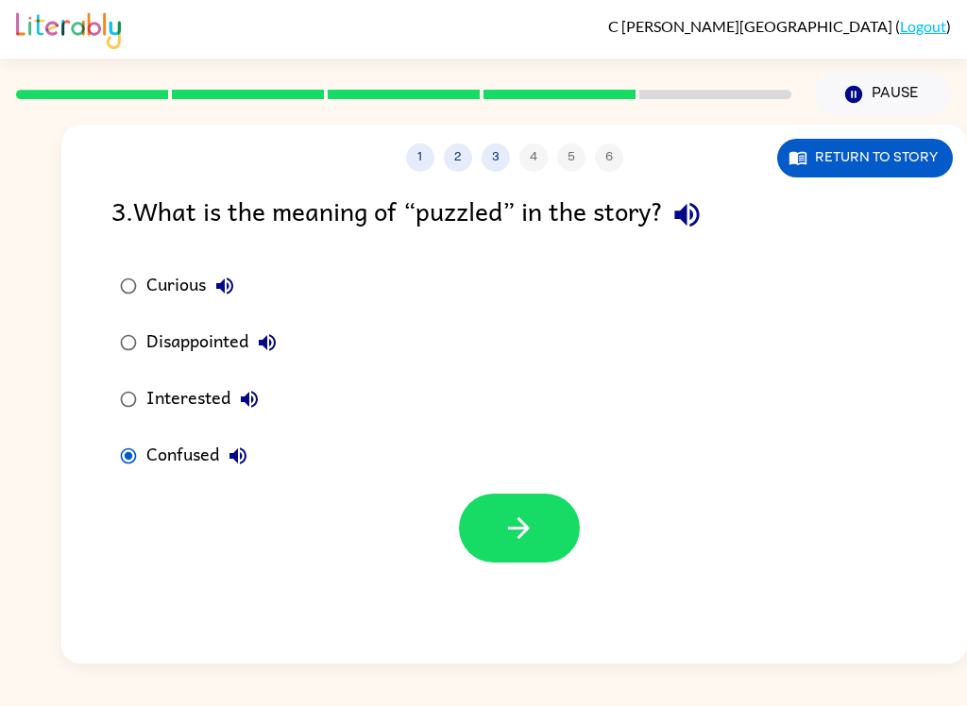
click at [549, 541] on button "button" at bounding box center [519, 528] width 121 height 69
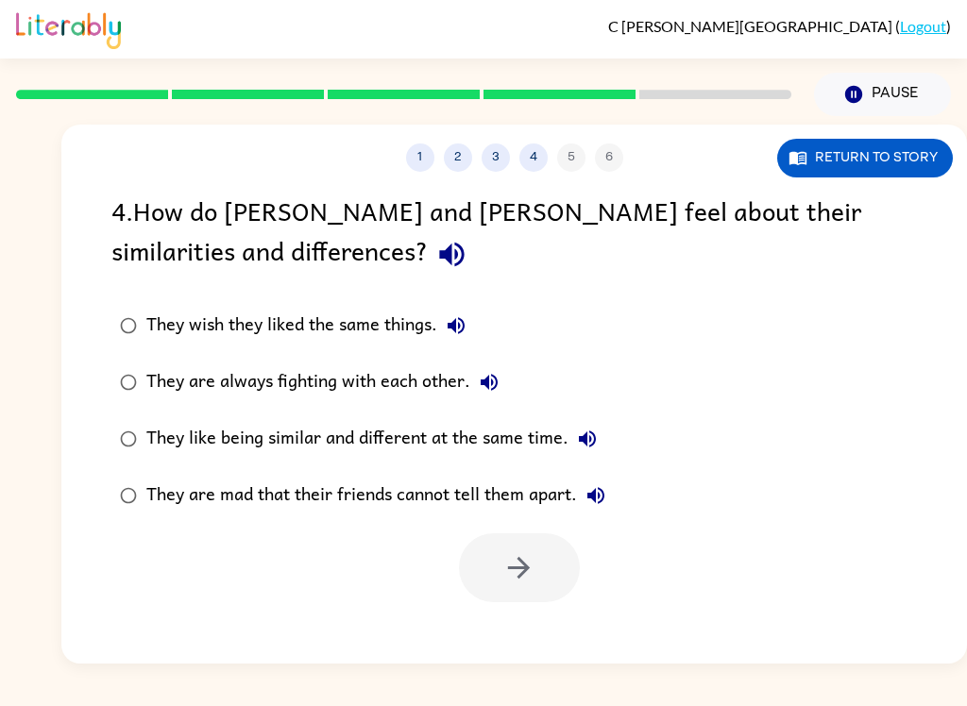
click at [360, 440] on div "They like being similar and different at the same time." at bounding box center [376, 439] width 460 height 38
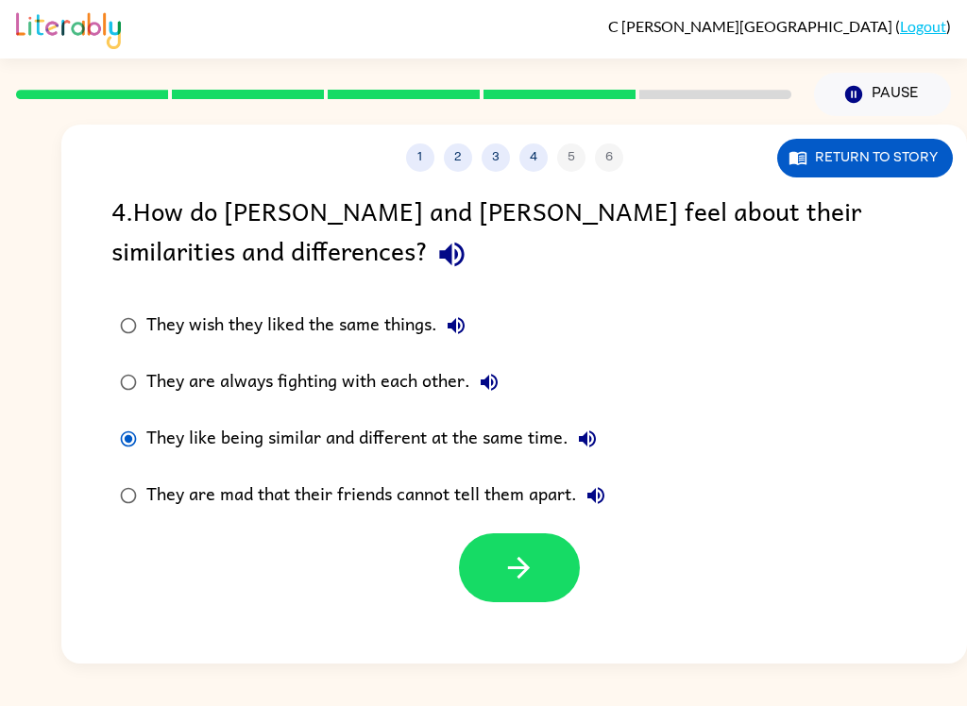
click at [506, 552] on button "button" at bounding box center [519, 568] width 121 height 69
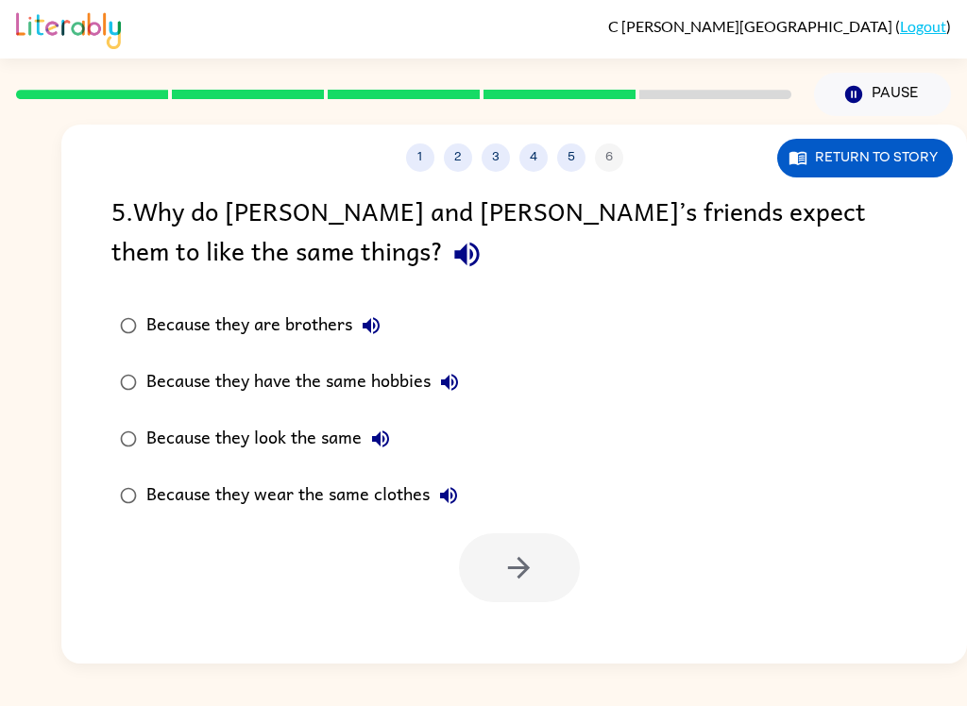
click at [297, 436] on div "Because they look the same" at bounding box center [272, 439] width 253 height 38
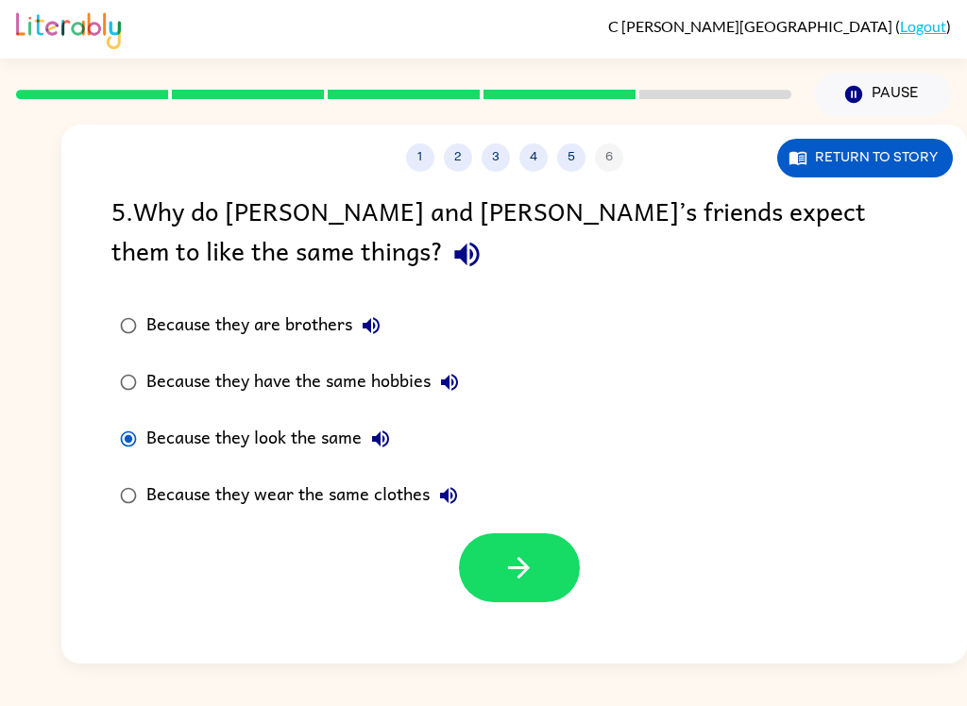
click at [506, 570] on icon "button" at bounding box center [518, 567] width 33 height 33
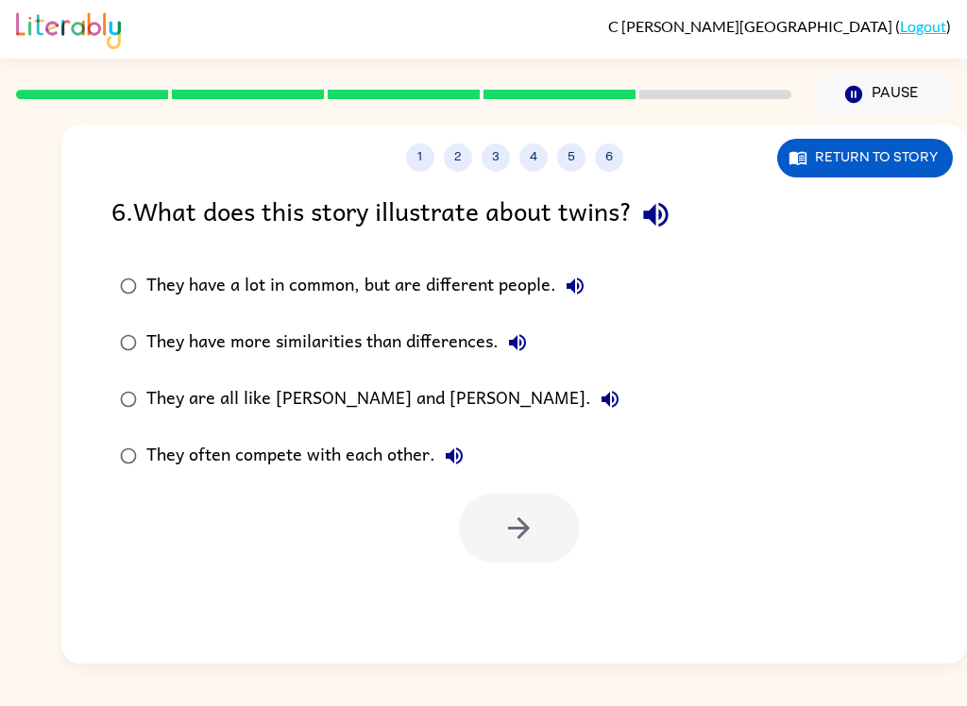
click at [411, 281] on div "They have a lot in common, but are different people." at bounding box center [370, 286] width 448 height 38
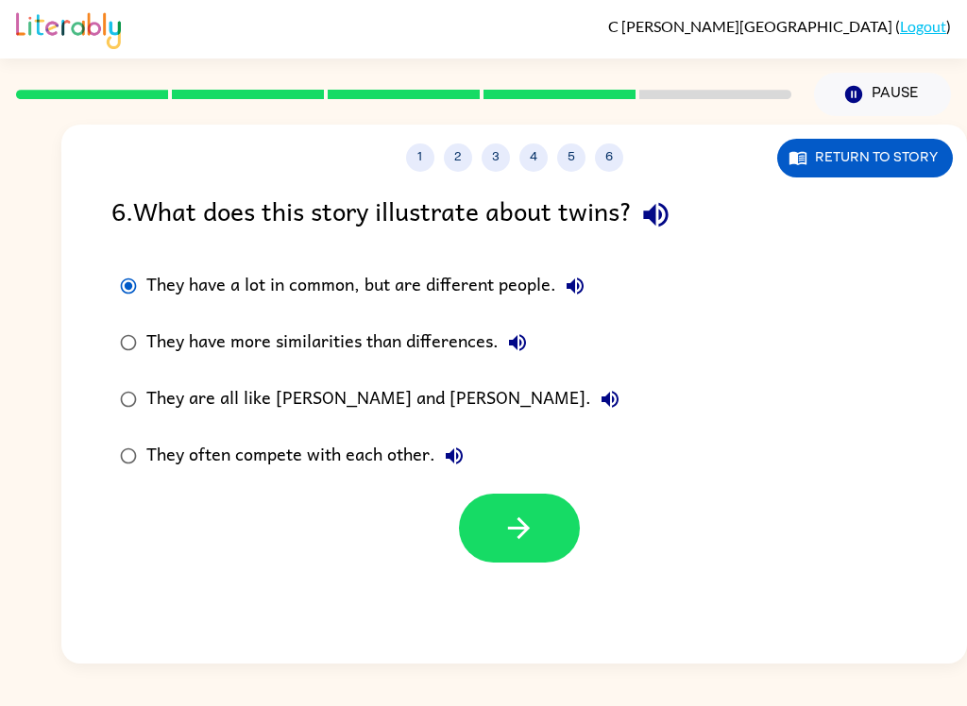
click at [531, 516] on icon "button" at bounding box center [518, 528] width 33 height 33
